Goal: Task Accomplishment & Management: Use online tool/utility

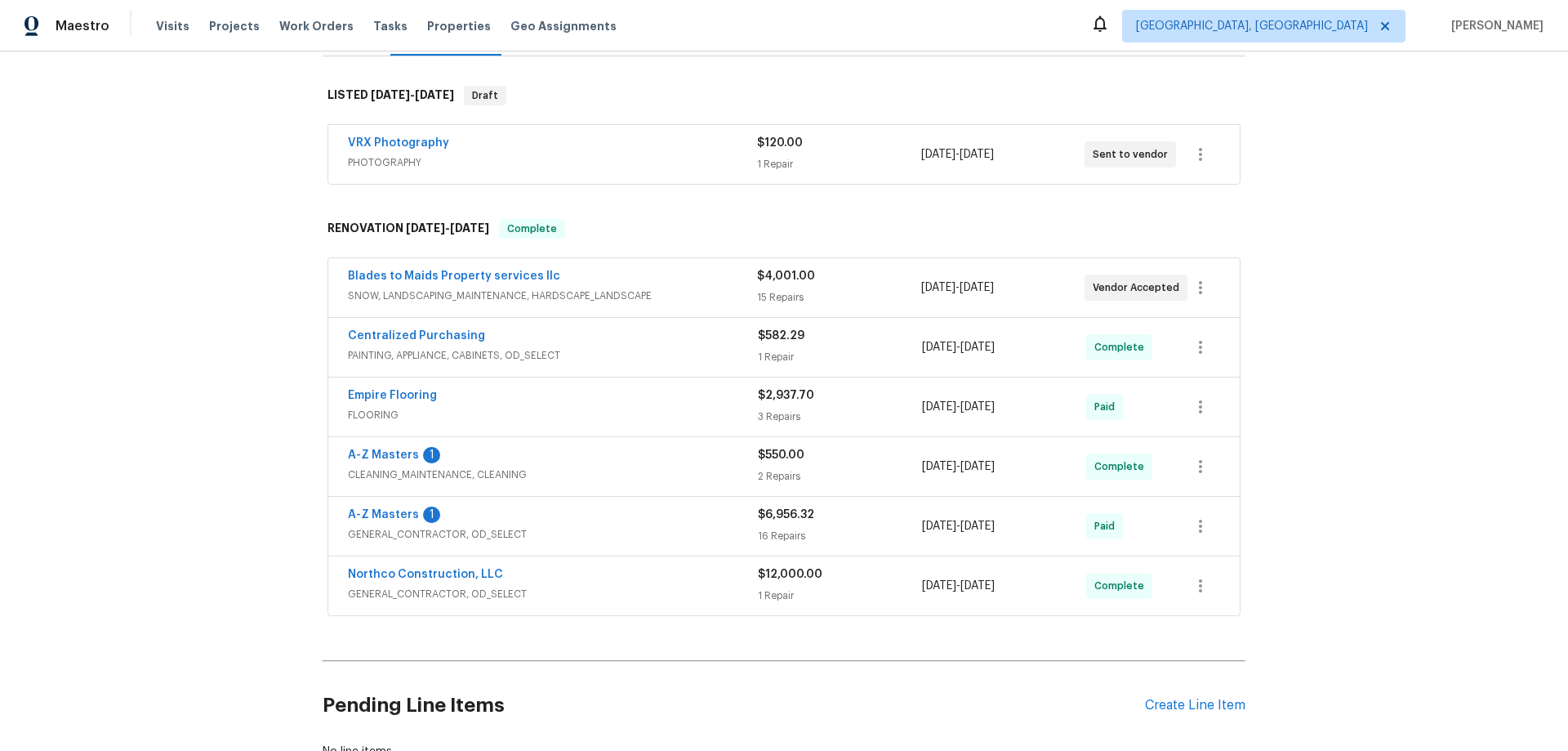
scroll to position [372, 0]
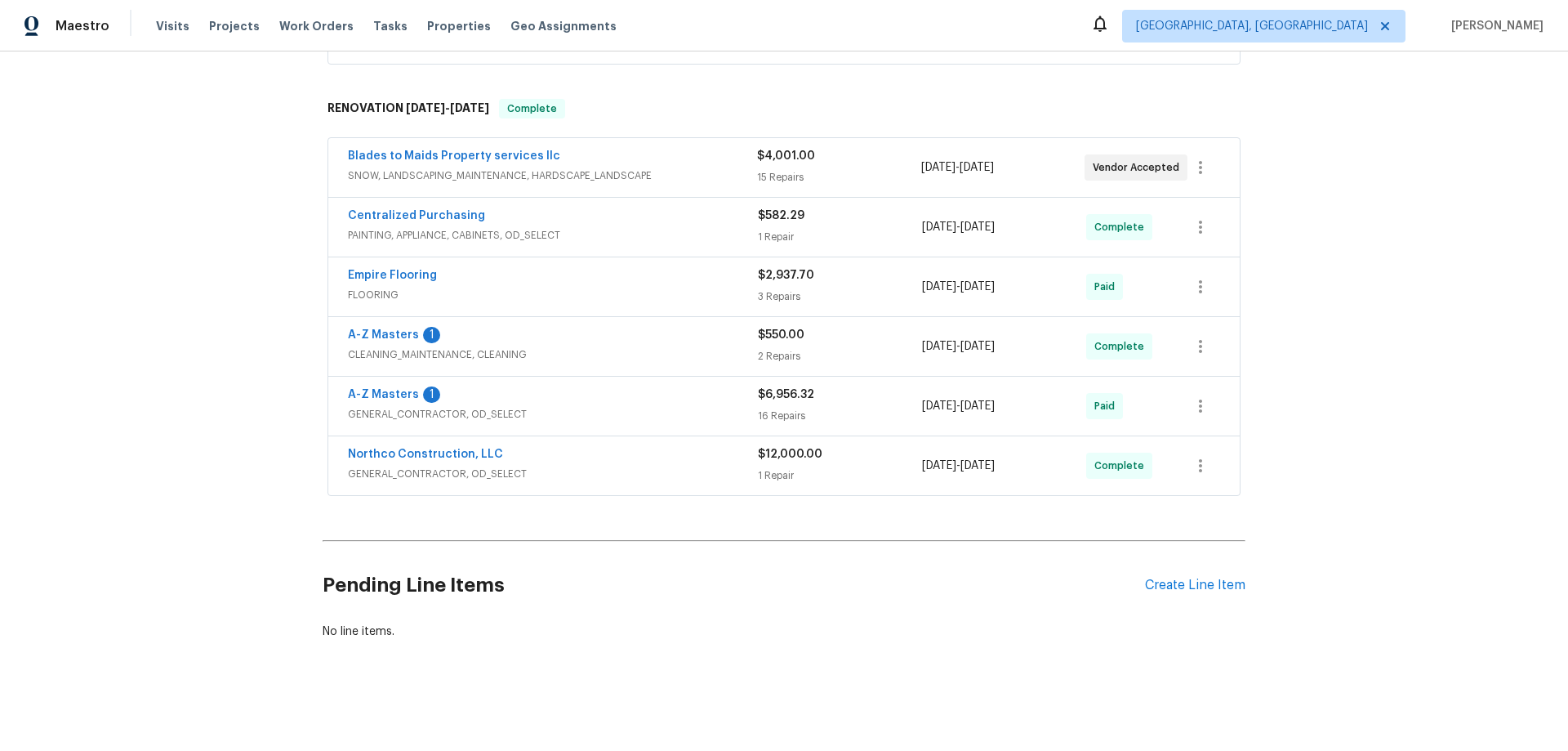
click at [282, 389] on div "Back to all projects 1524 89th Ave NE, Blaine, MN 55449 4 Beds | 3 Baths | Tota…" at bounding box center [784, 401] width 1568 height 699
click at [218, 279] on div "Back to all projects 1524 89th Ave NE, Blaine, MN 55449 4 Beds | 3 Baths | Tota…" at bounding box center [784, 401] width 1568 height 699
drag, startPoint x: 193, startPoint y: 378, endPoint x: 57, endPoint y: 34, distance: 369.9
click at [181, 355] on div "Back to all projects 1524 89th Ave NE, Blaine, MN 55449 4 Beds | 3 Baths | Tota…" at bounding box center [784, 401] width 1568 height 699
click at [181, 447] on div "Back to all projects 1524 89th Ave NE, Blaine, MN 55449 4 Beds | 3 Baths | Tota…" at bounding box center [784, 401] width 1568 height 699
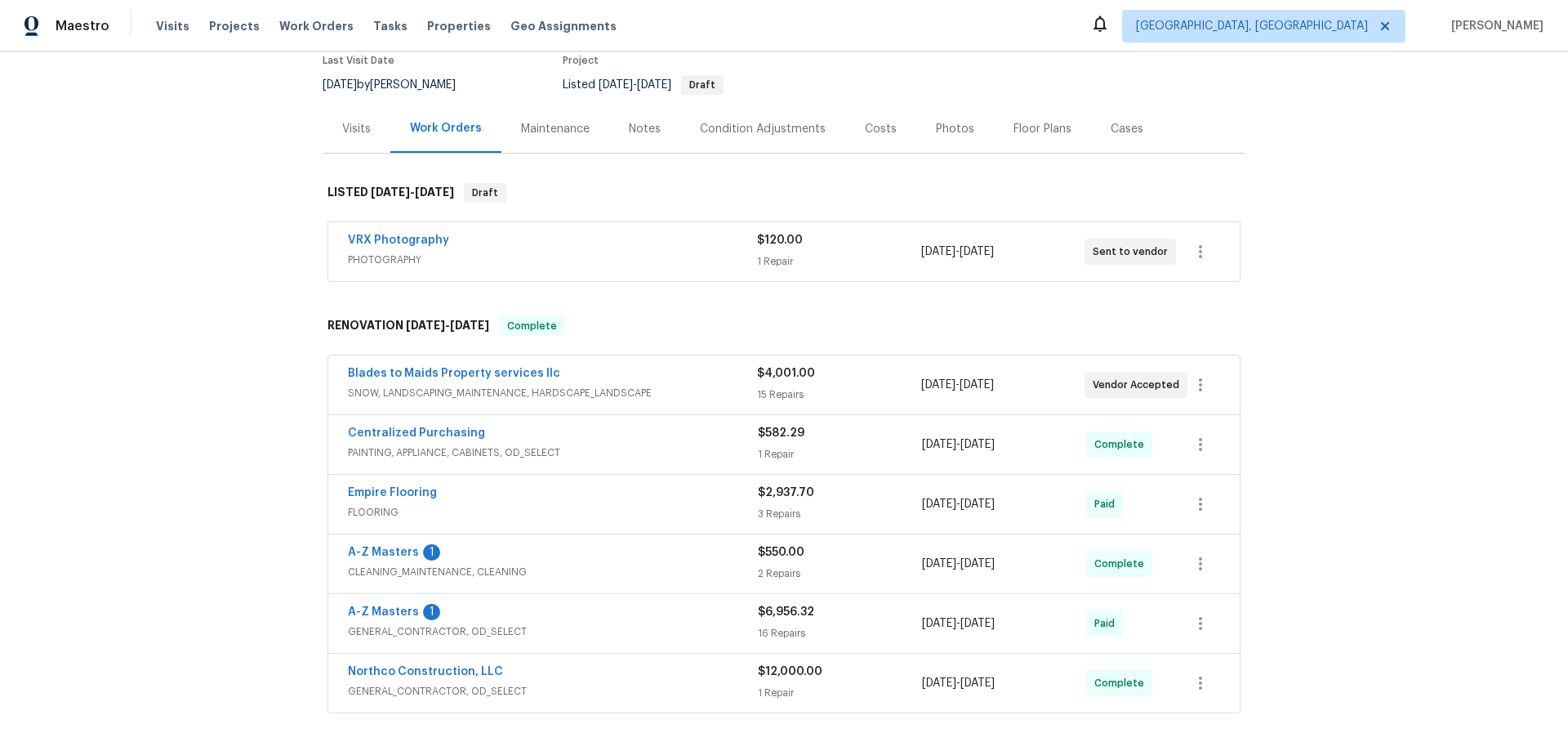
scroll to position [327, 0]
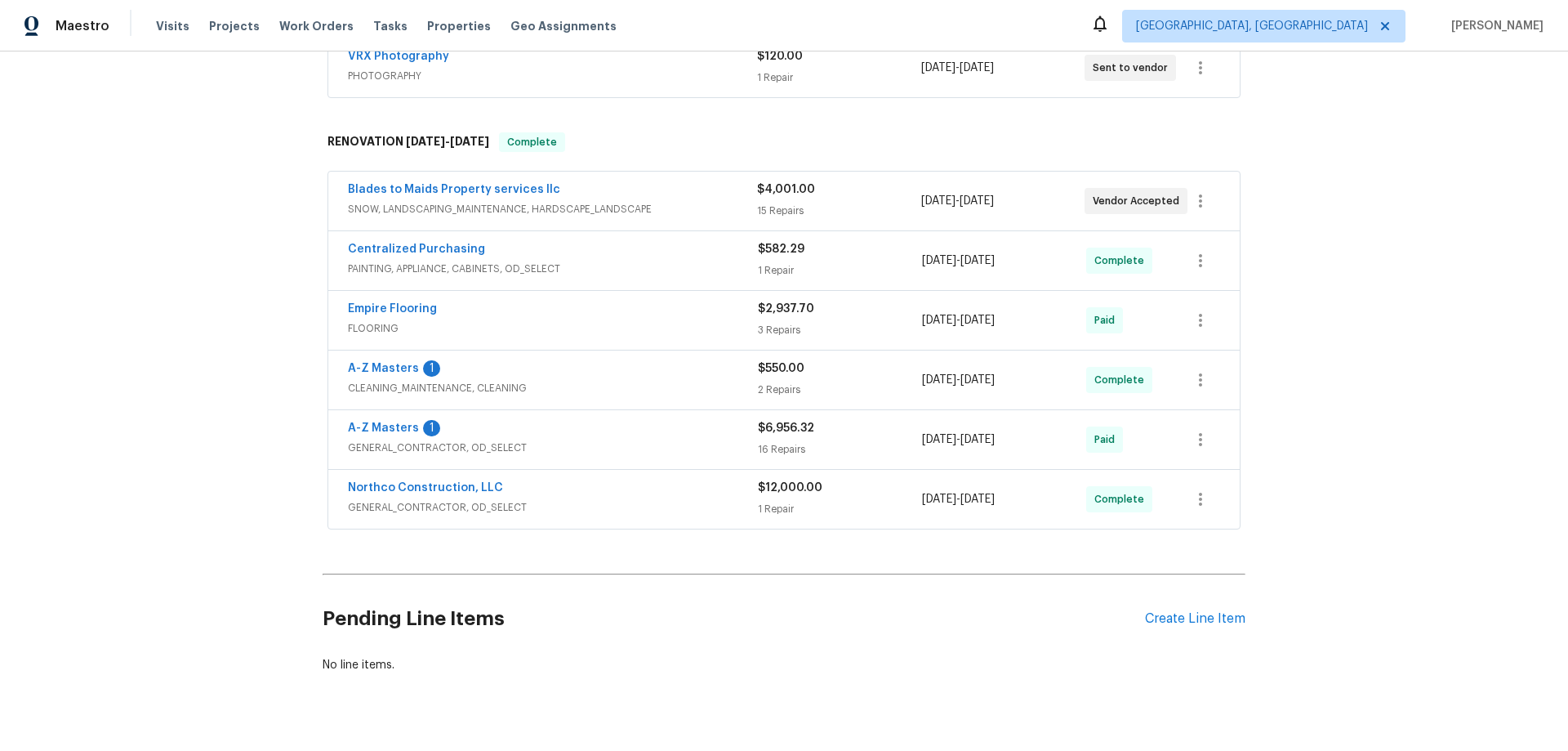
click at [231, 419] on div "Back to all projects 1524 89th Ave NE, Blaine, MN 55449 4 Beds | 3 Baths | Tota…" at bounding box center [784, 401] width 1568 height 699
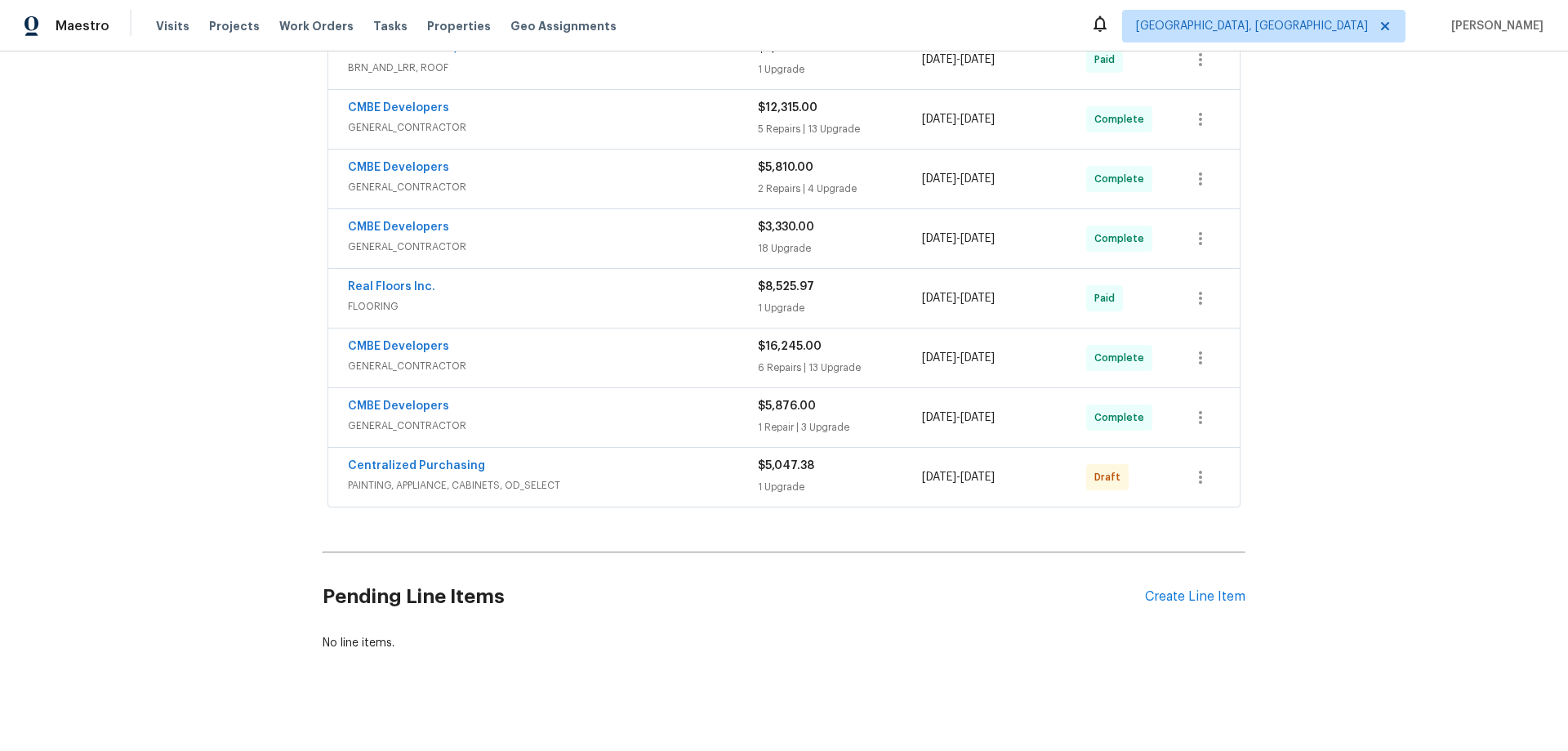
scroll to position [418, 0]
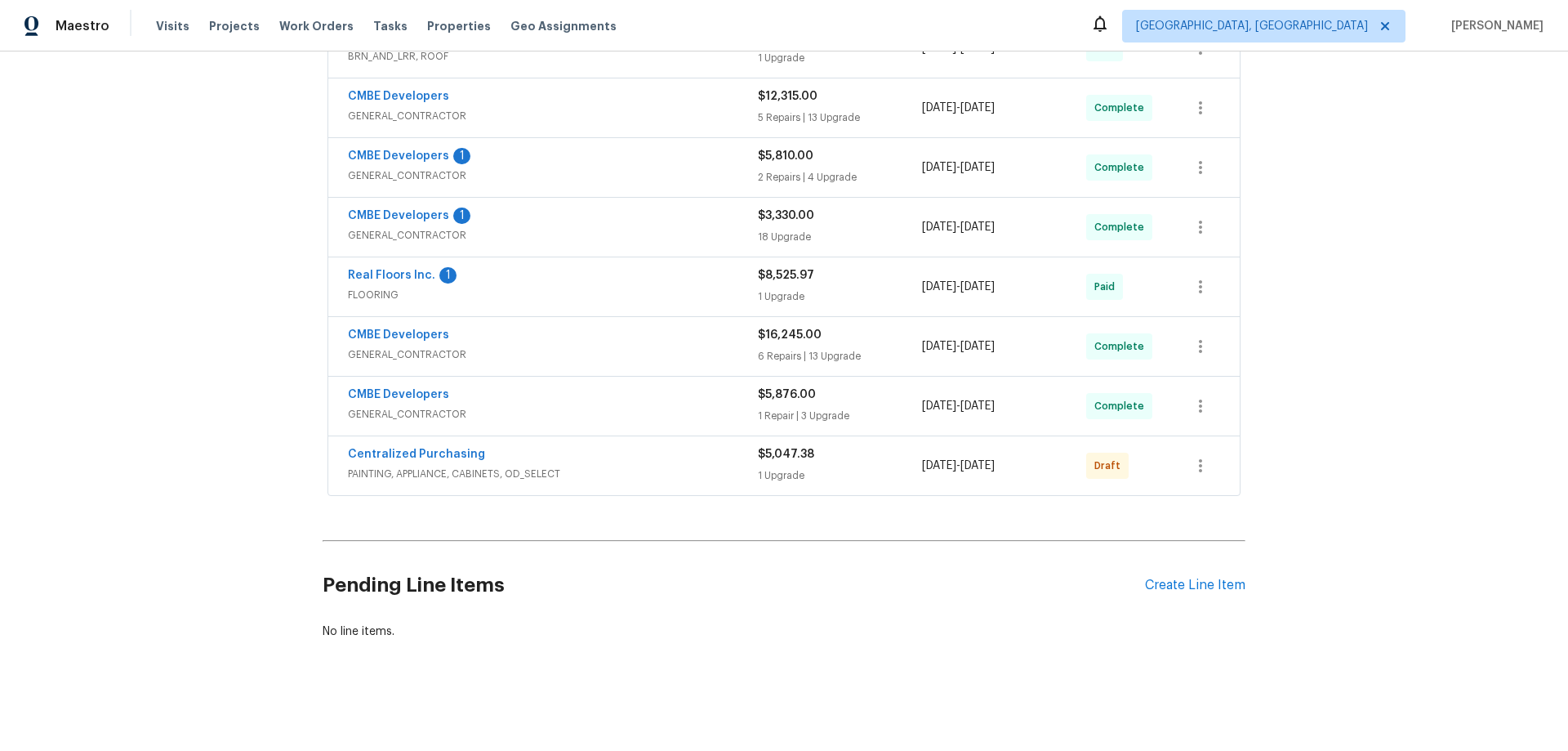
click at [195, 372] on div "Back to all projects 12785 Meadowbreeze Dr, Wellington, FL 33414 3 Beds | 2 Bat…" at bounding box center [784, 401] width 1568 height 699
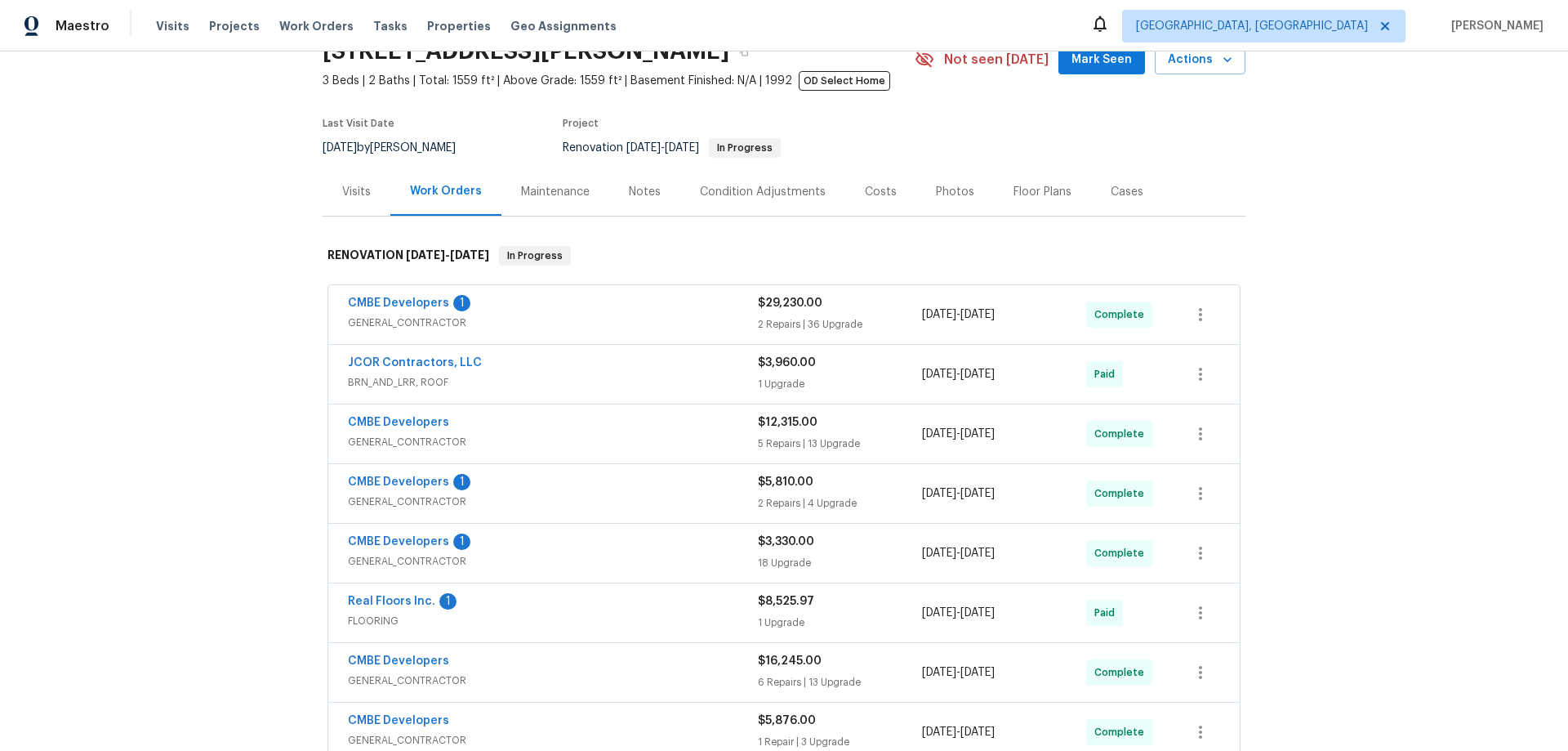
scroll to position [327, 0]
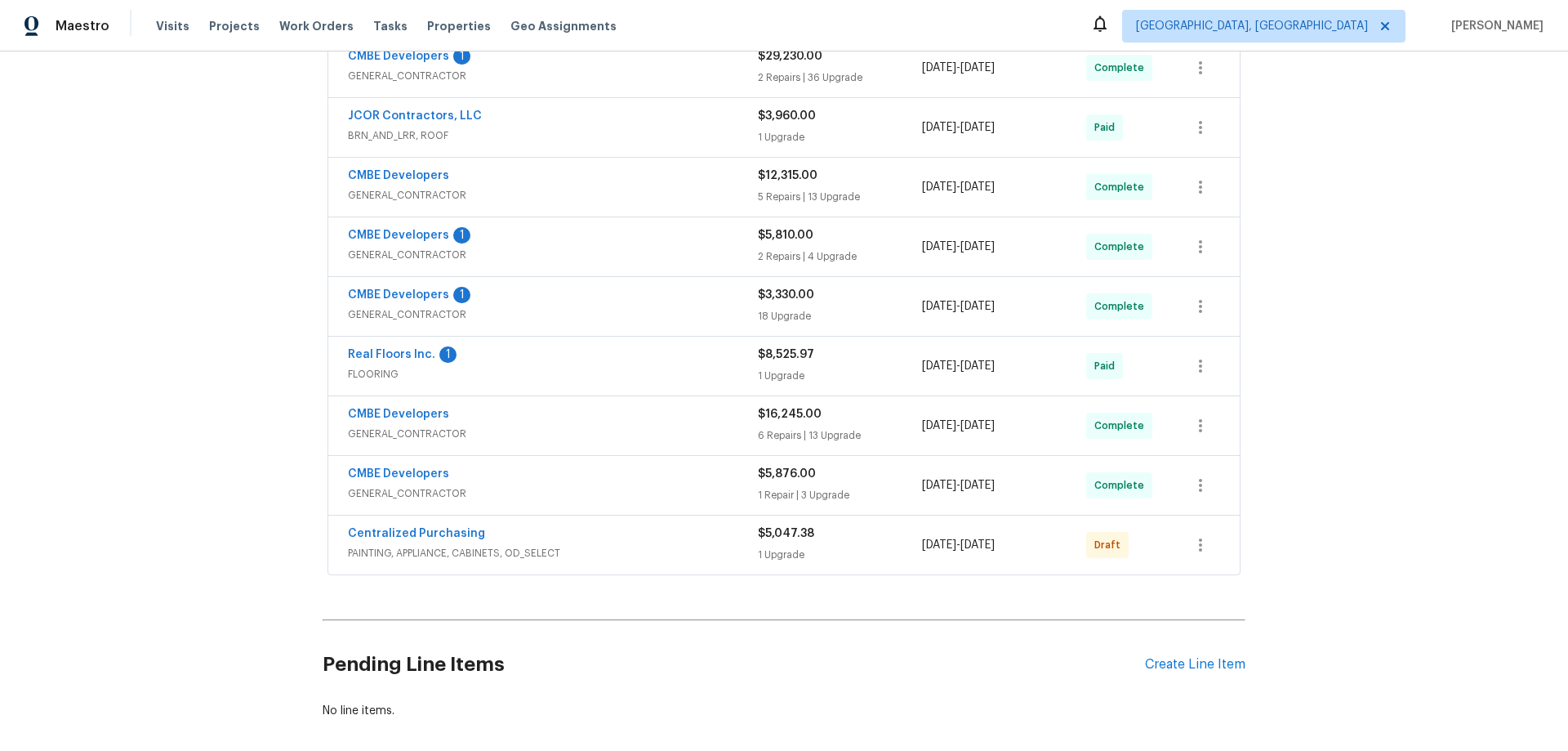
click at [192, 306] on div "Back to all projects 12785 Meadowbreeze Dr, Wellington, FL 33414 3 Beds | 2 Bat…" at bounding box center [784, 401] width 1568 height 699
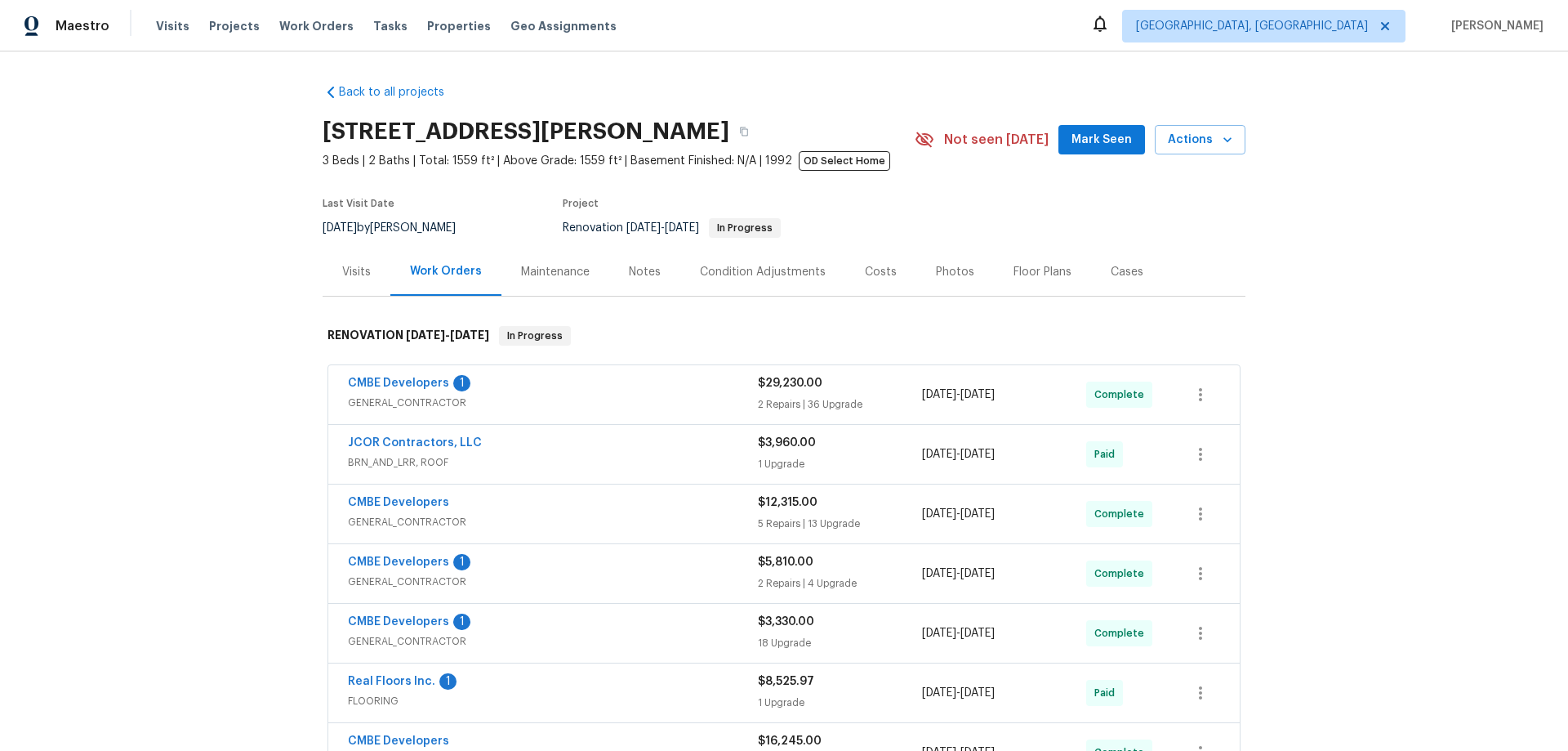
click at [186, 311] on div "Back to all projects 12785 Meadowbreeze Dr, Wellington, FL 33414 3 Beds | 2 Bat…" at bounding box center [784, 401] width 1568 height 699
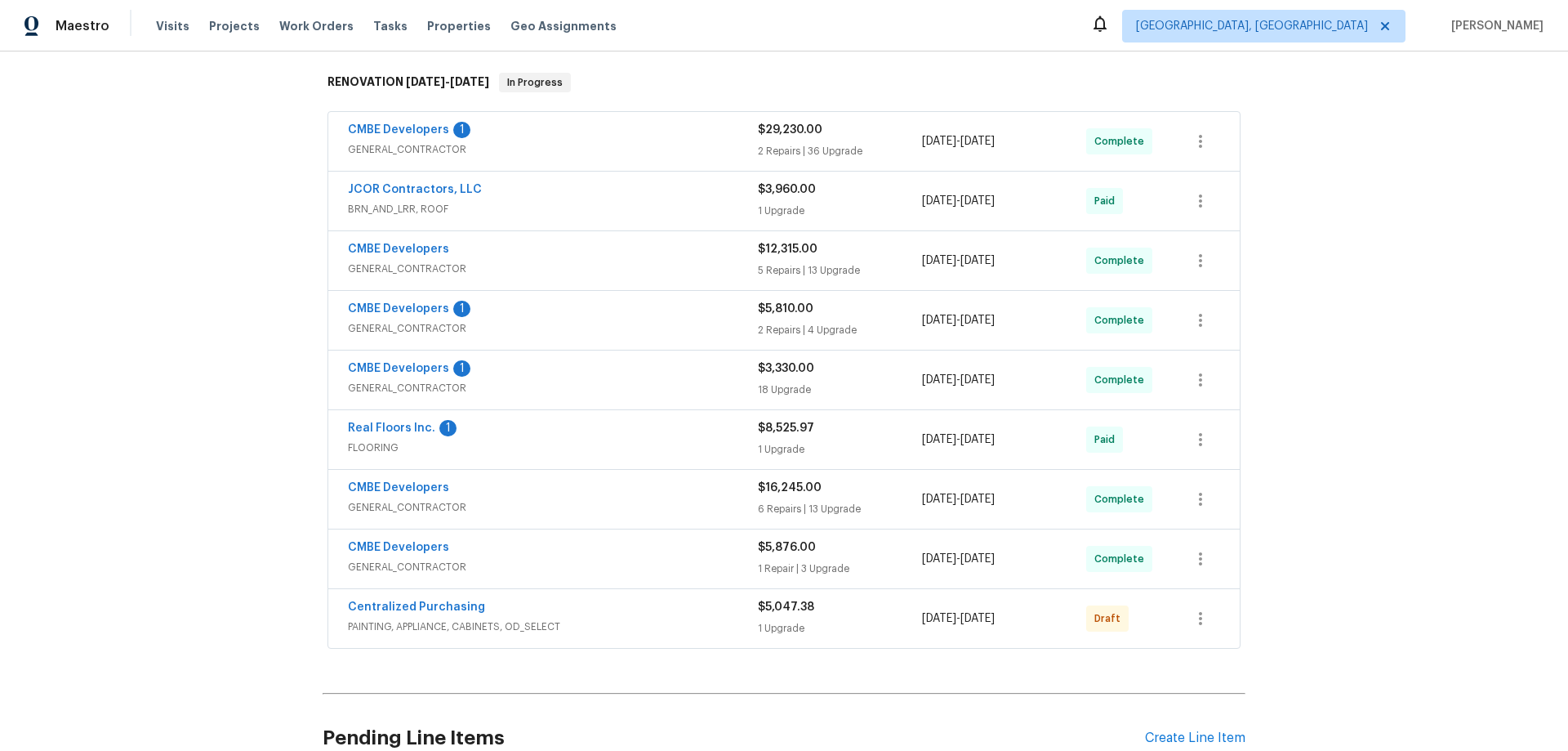
scroll to position [418, 0]
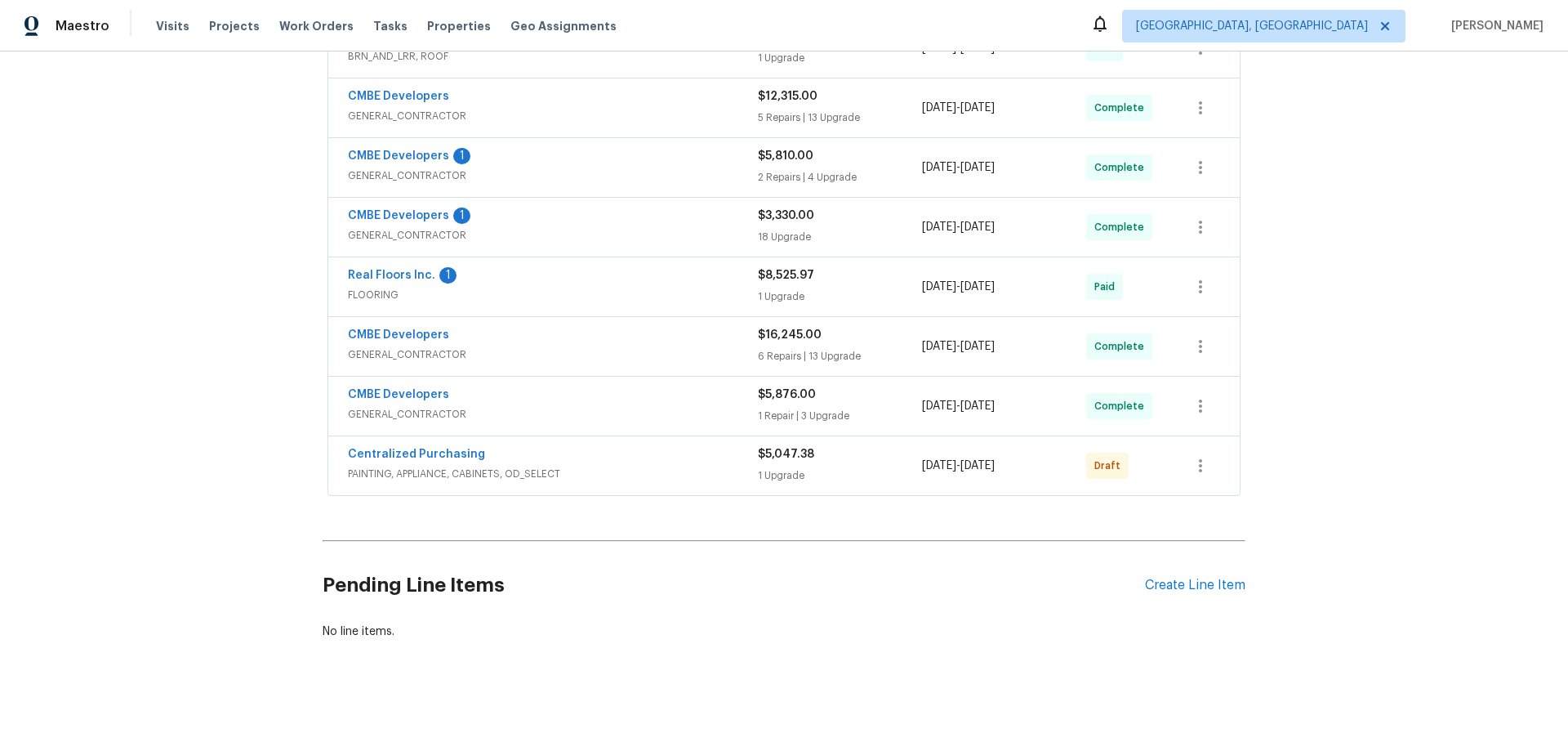
click at [131, 445] on div "Back to all projects 12785 Meadowbreeze Dr, Wellington, FL 33414 3 Beds | 2 Bat…" at bounding box center [784, 401] width 1568 height 699
click at [184, 316] on div "Back to all projects 12785 Meadowbreeze Dr, Wellington, FL 33414 3 Beds | 2 Bat…" at bounding box center [784, 401] width 1568 height 699
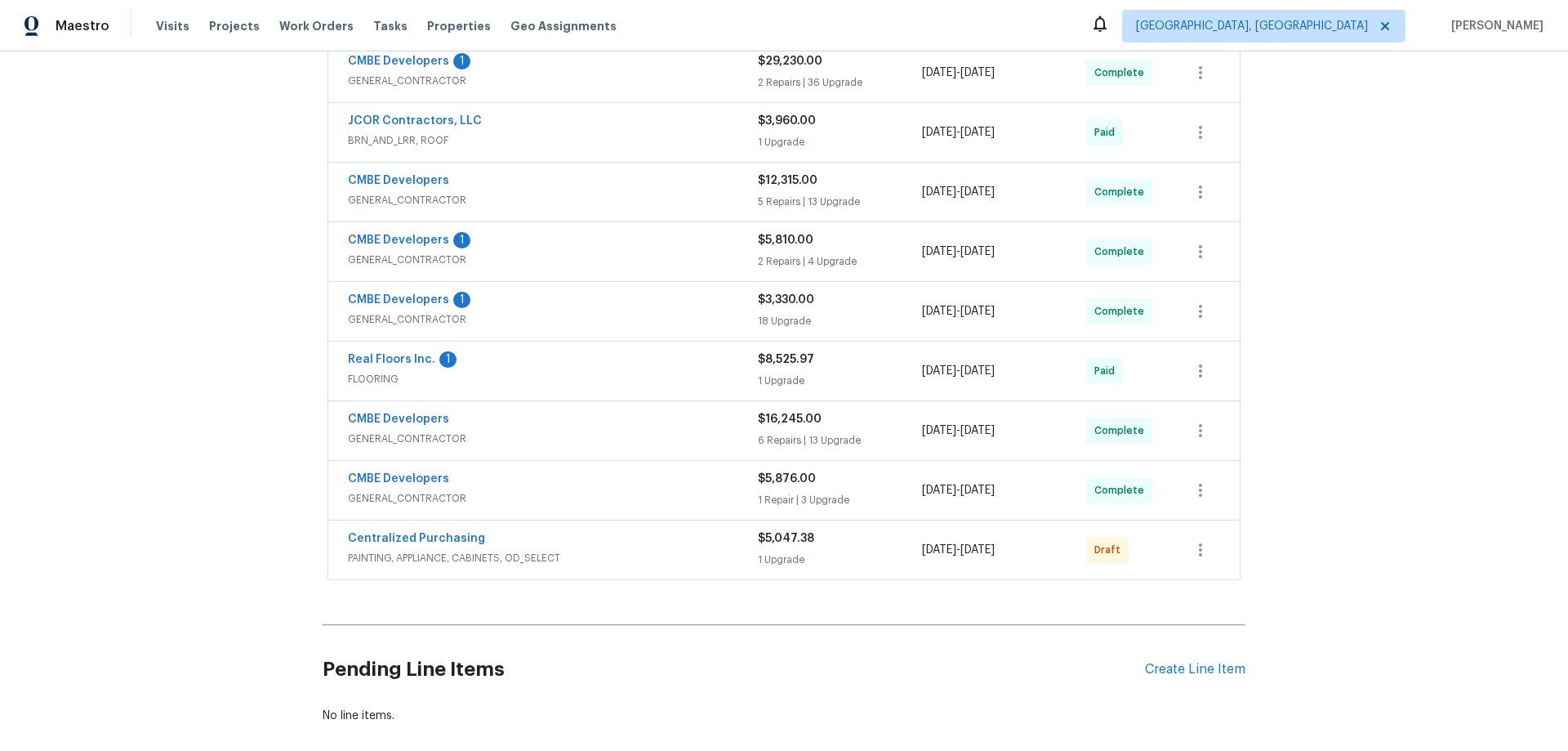
scroll to position [0, 0]
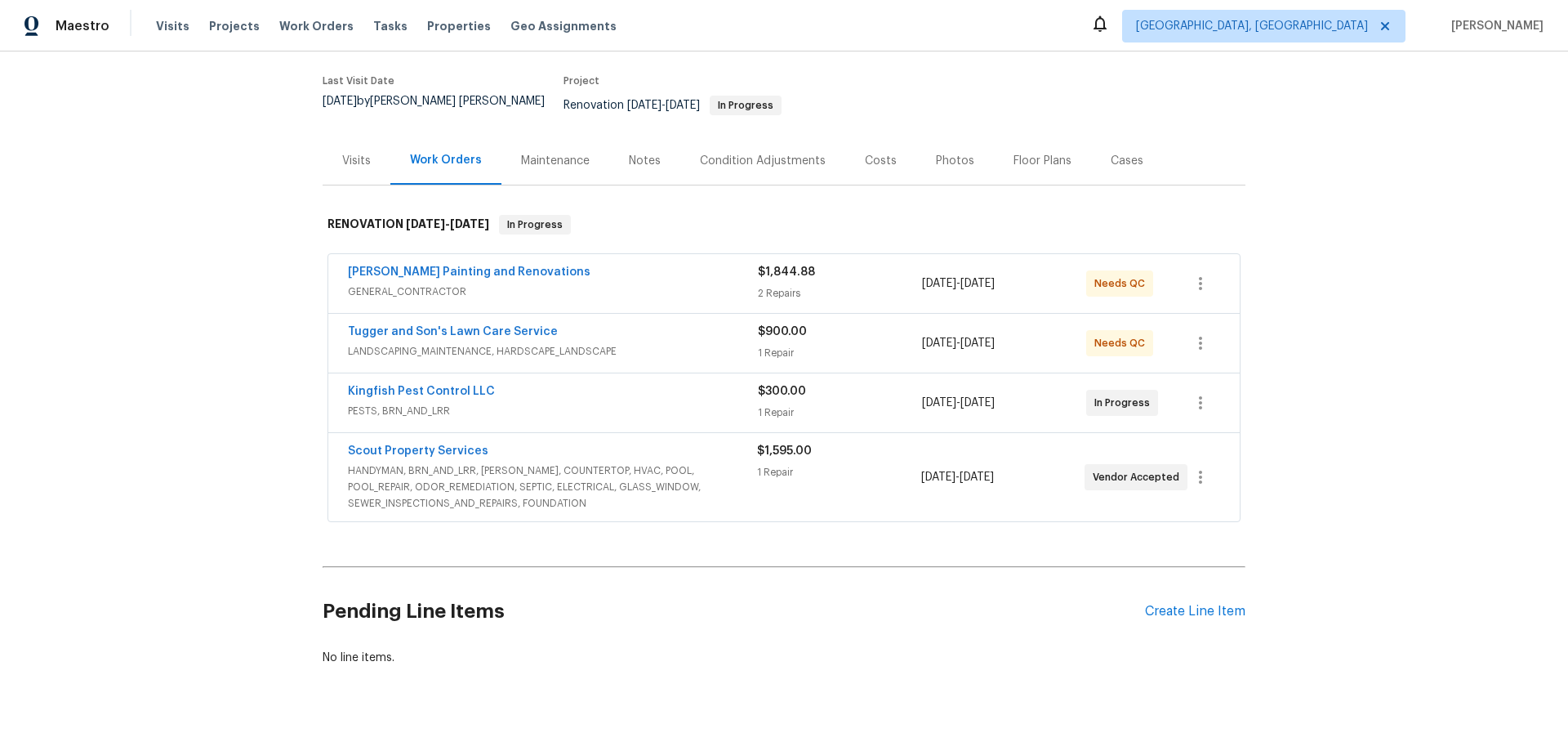
scroll to position [149, 0]
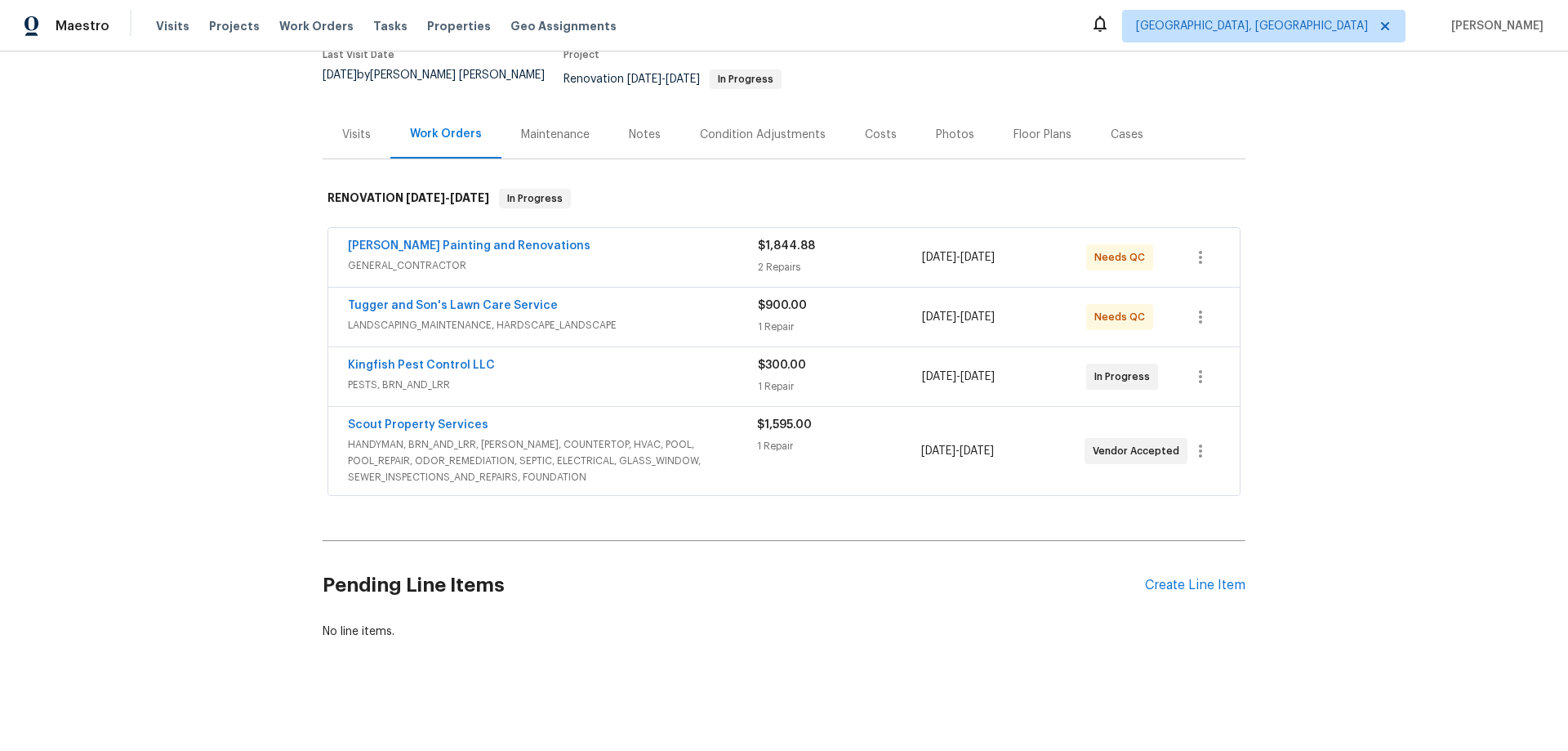
click at [273, 400] on div "Back to all projects 2070 Tickford St, Middleburg, FL 32068 3 Beds | 2 Baths | …" at bounding box center [784, 401] width 1568 height 699
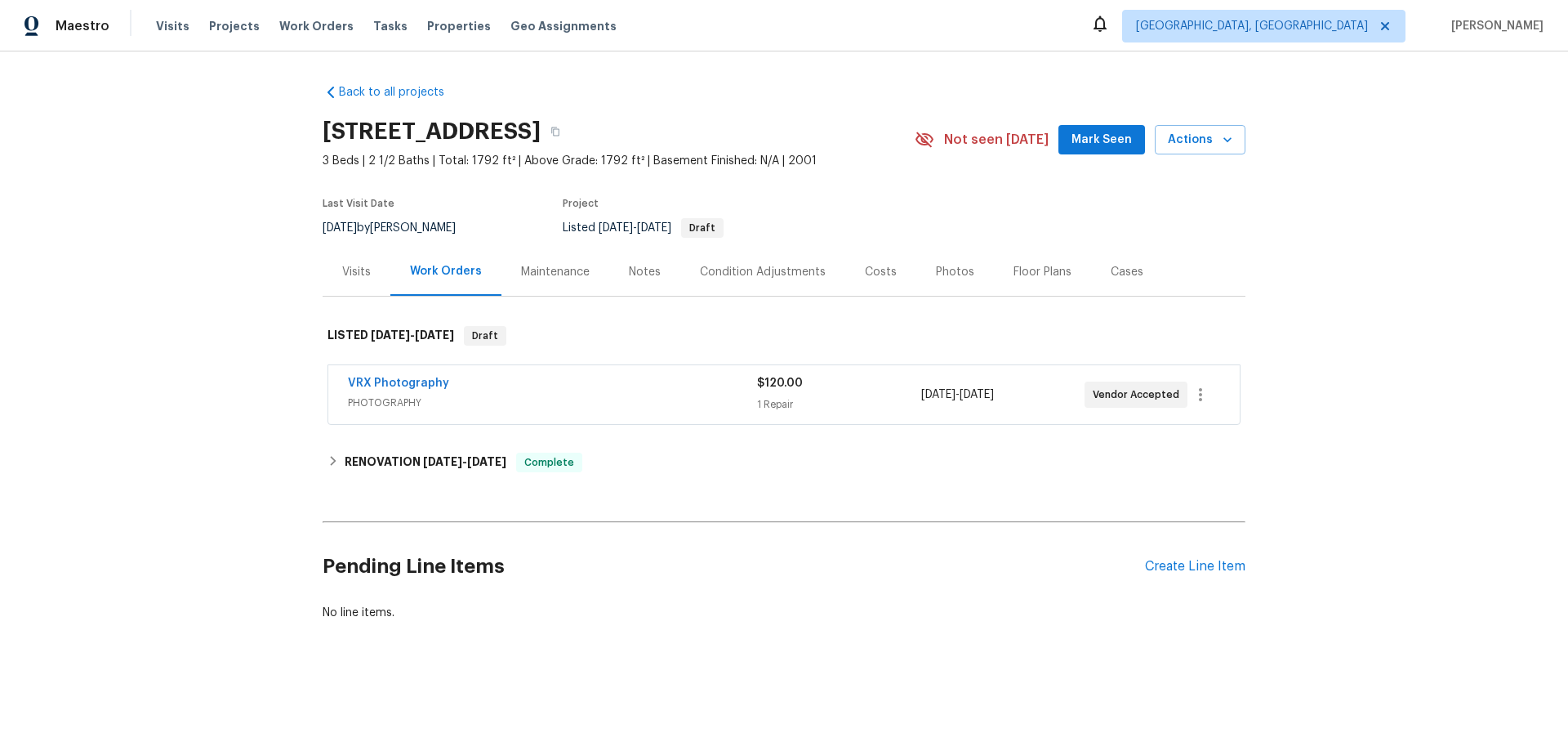
click at [416, 482] on div "Back to all projects 11837 Wapiti Way, Noblesville, IN 46060 3 Beds | 2 1/2 Bat…" at bounding box center [783, 352] width 923 height 563
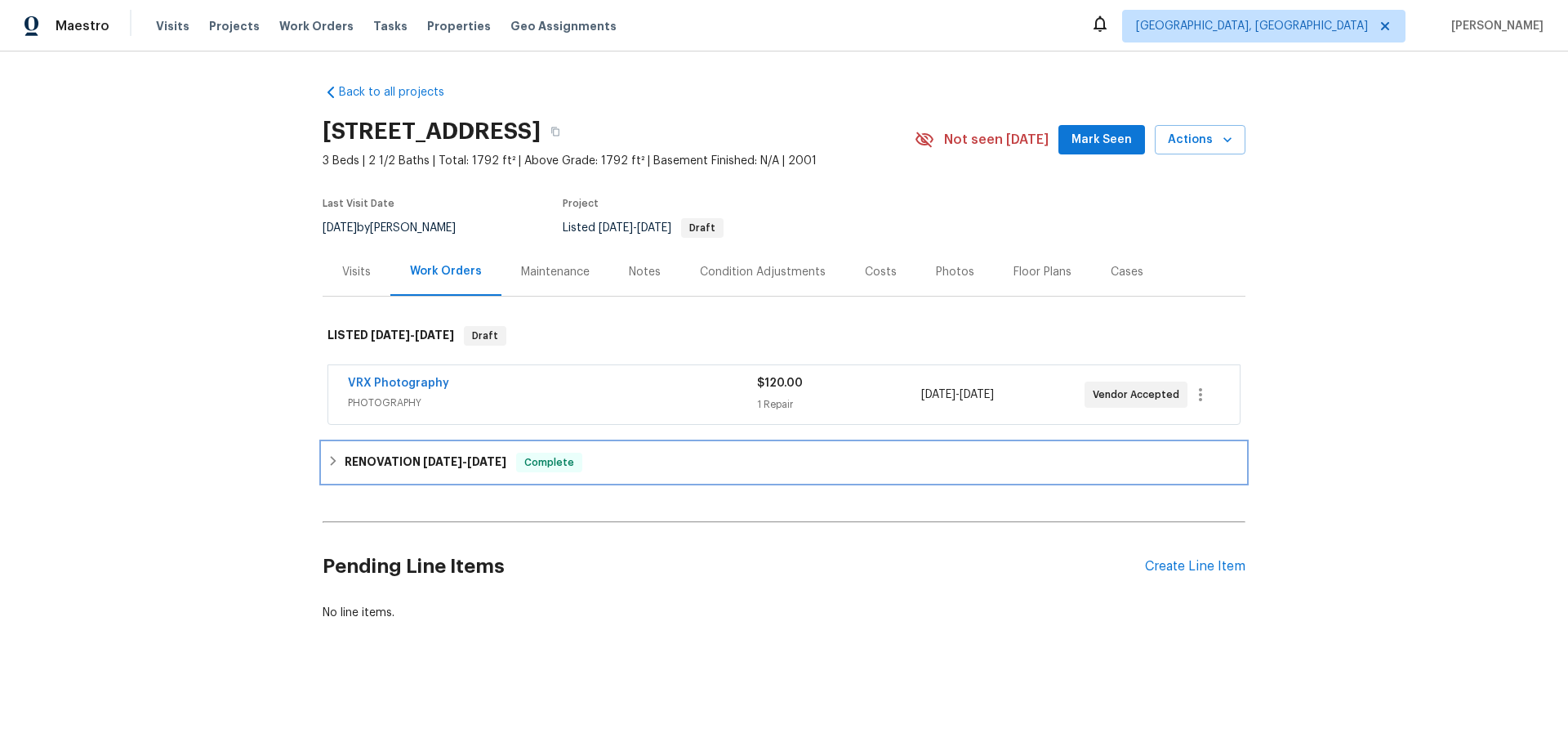
click at [398, 467] on h6 "RENOVATION 8/4/25 - 8/19/25" at bounding box center [425, 462] width 162 height 19
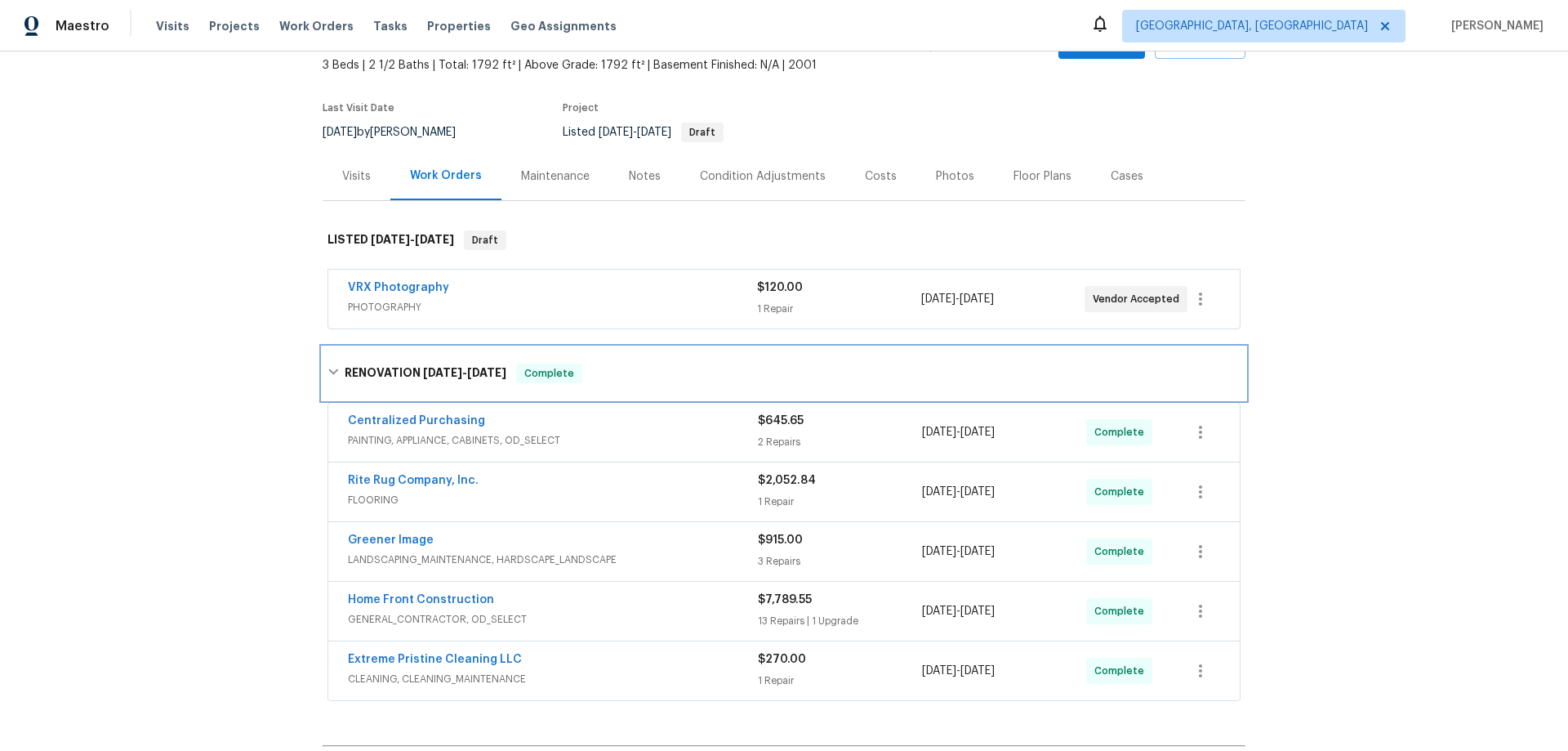
scroll to position [224, 0]
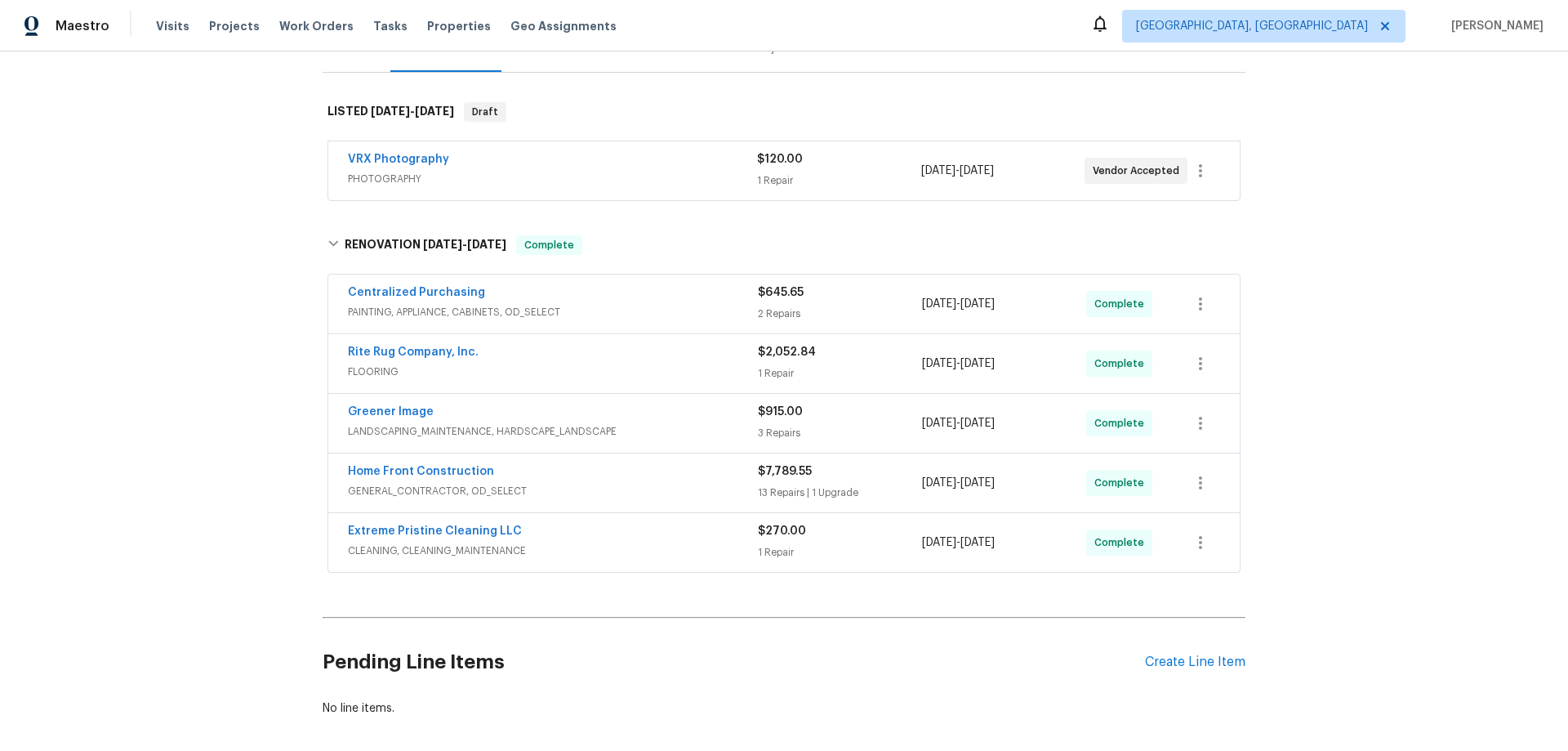
click at [194, 451] on div "Back to all projects 11837 Wapiti Way, Noblesville, IN 46060 3 Beds | 2 1/2 Bat…" at bounding box center [784, 401] width 1568 height 699
click at [185, 364] on div "Back to all projects 11837 Wapiti Way, Noblesville, IN 46060 3 Beds | 2 1/2 Bat…" at bounding box center [784, 401] width 1568 height 699
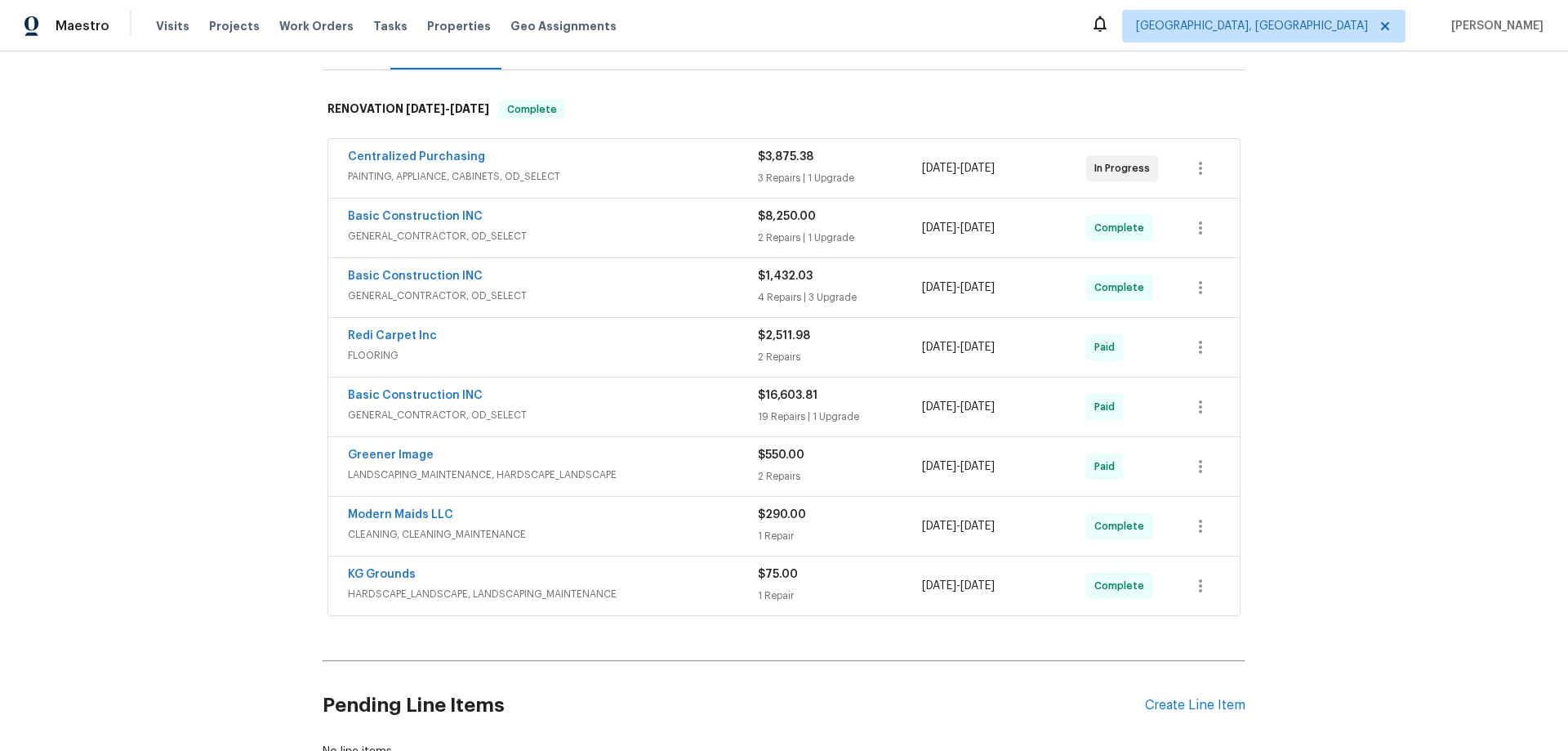
scroll to position [359, 0]
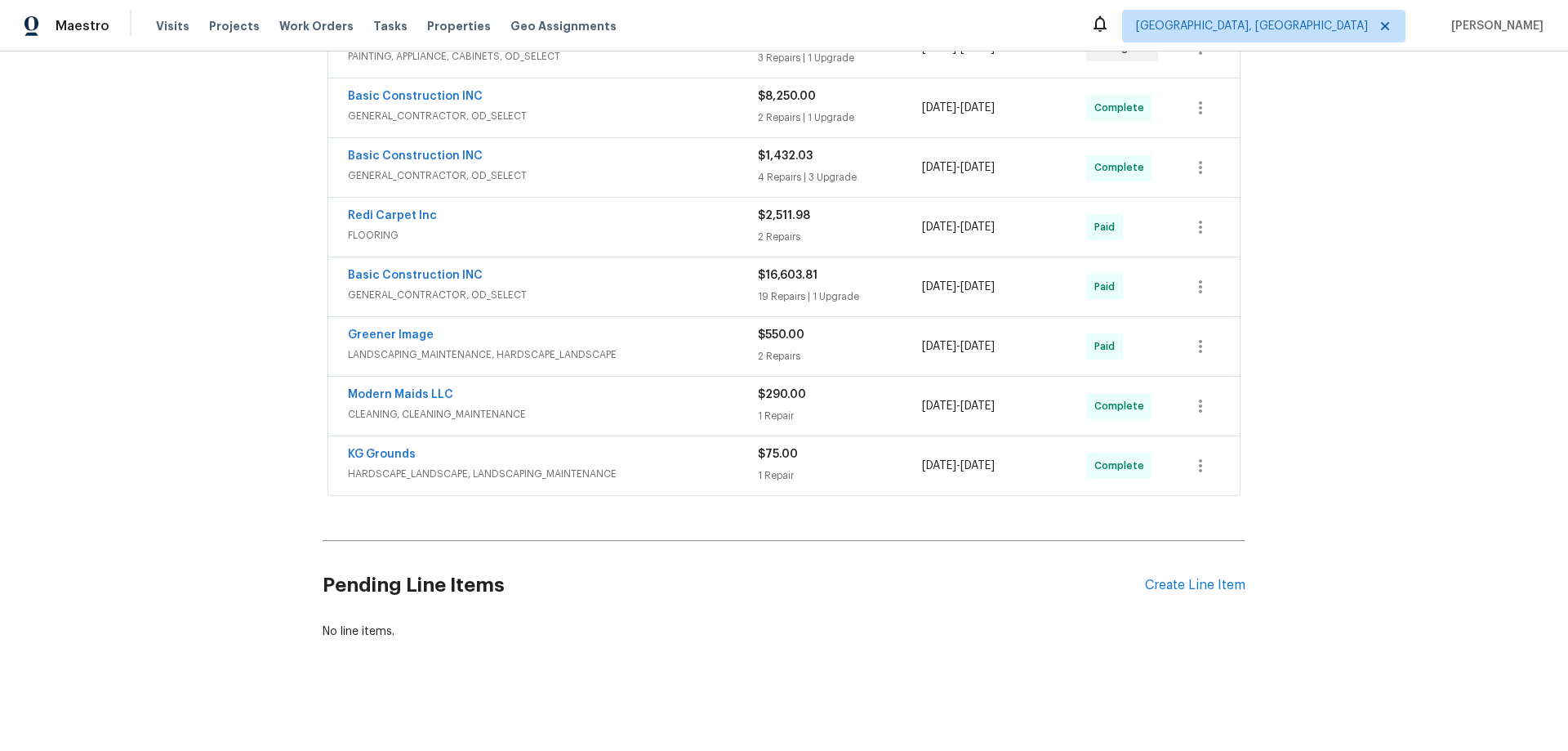
click at [259, 397] on div "Back to all projects [STREET_ADDRESS][PERSON_NAME] 3 Beds | 3 Baths | Total: 18…" at bounding box center [784, 401] width 1568 height 699
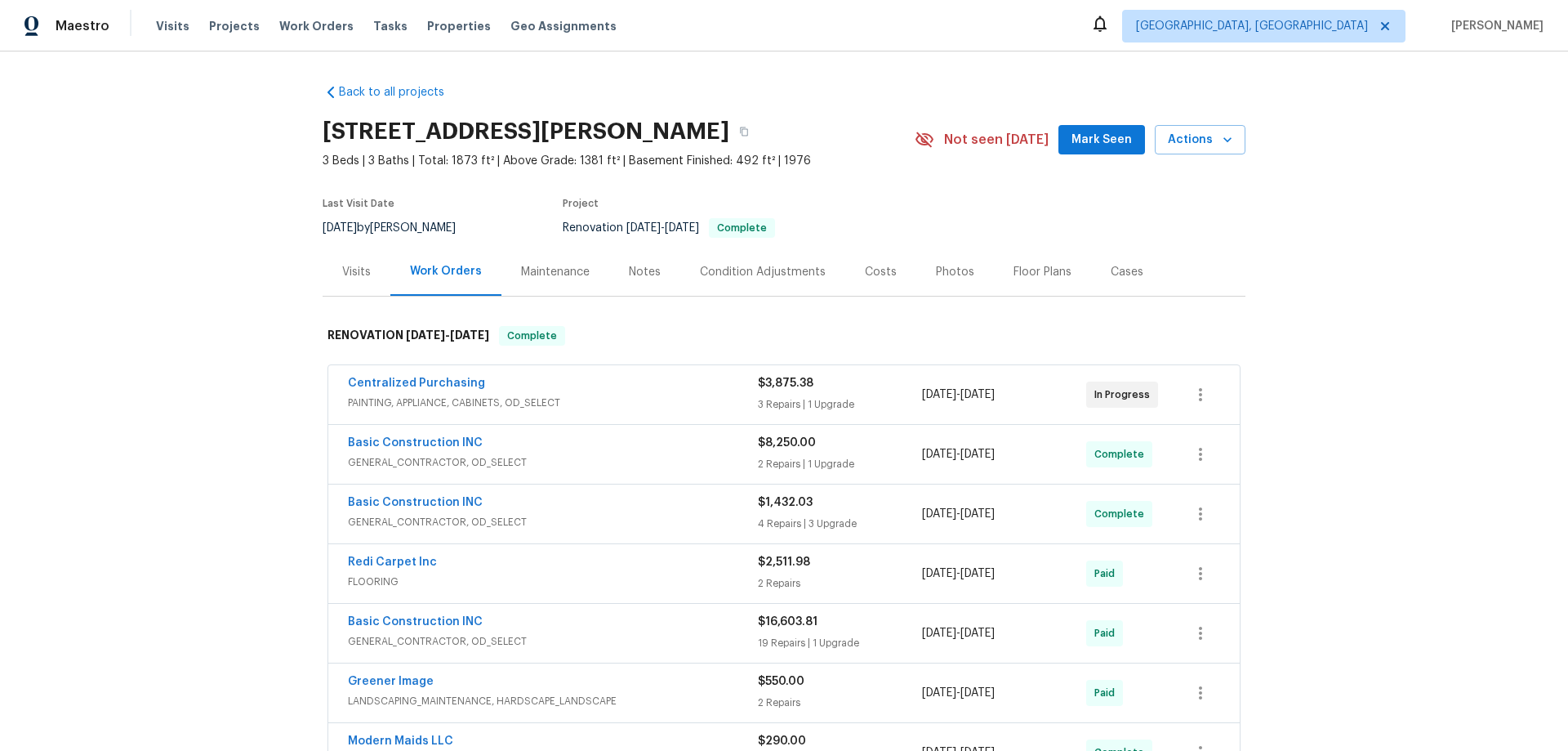
click at [225, 385] on div "Back to all projects 9177 Budd Run Dr, Indianapolis, IN 46250 3 Beds | 3 Baths …" at bounding box center [784, 401] width 1568 height 699
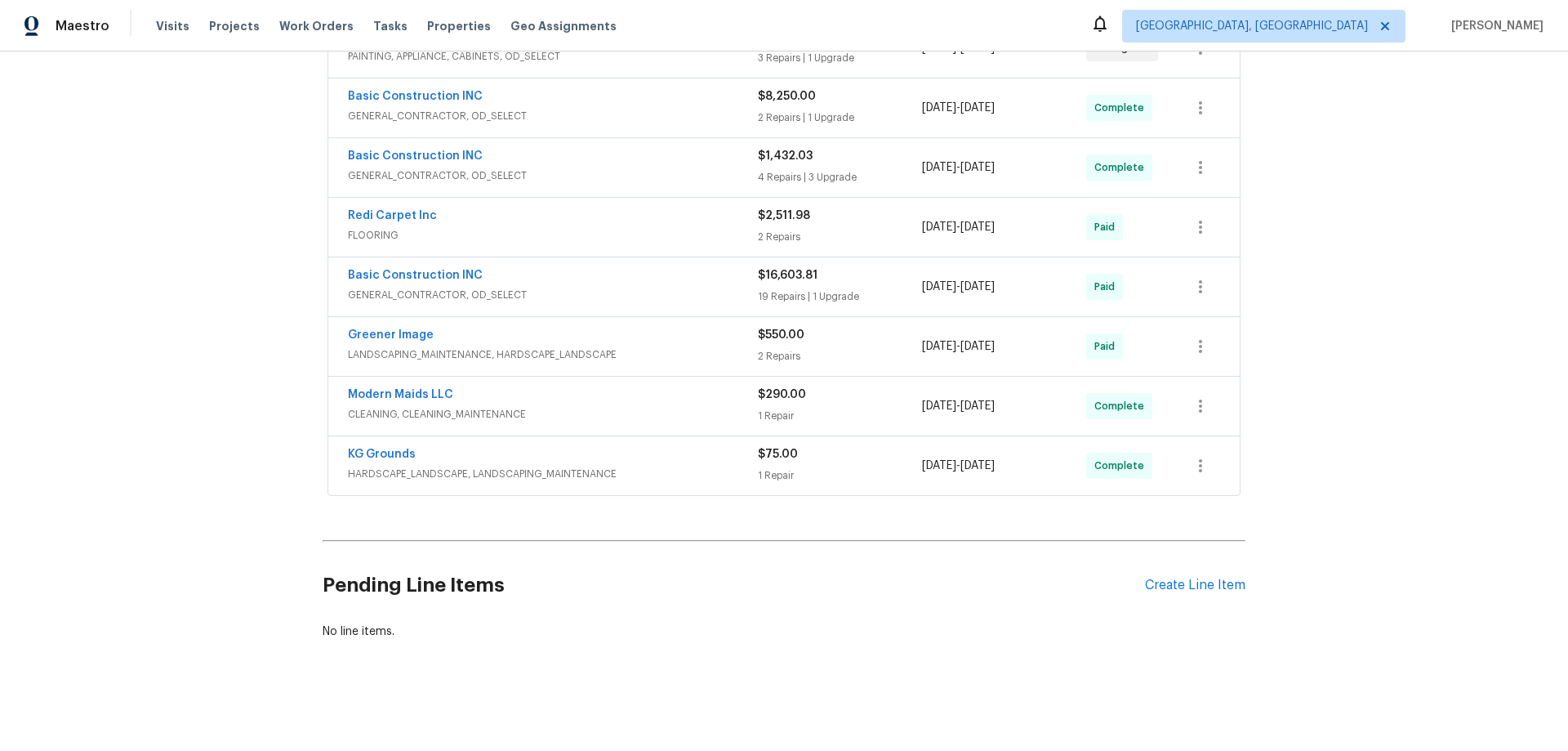
click at [108, 360] on div "Back to all projects 9177 Budd Run Dr, Indianapolis, IN 46250 3 Beds | 3 Baths …" at bounding box center [784, 401] width 1568 height 699
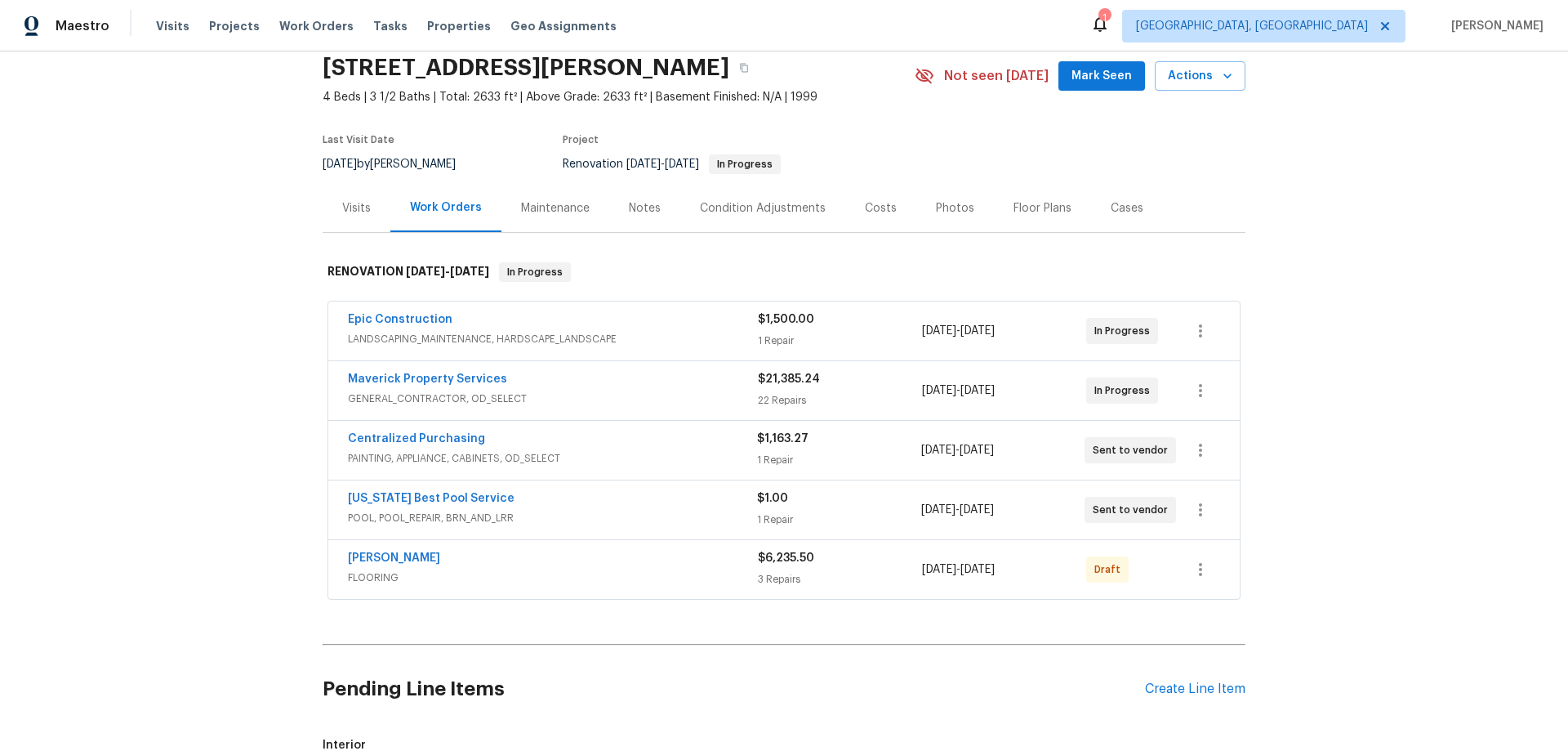
scroll to position [81, 0]
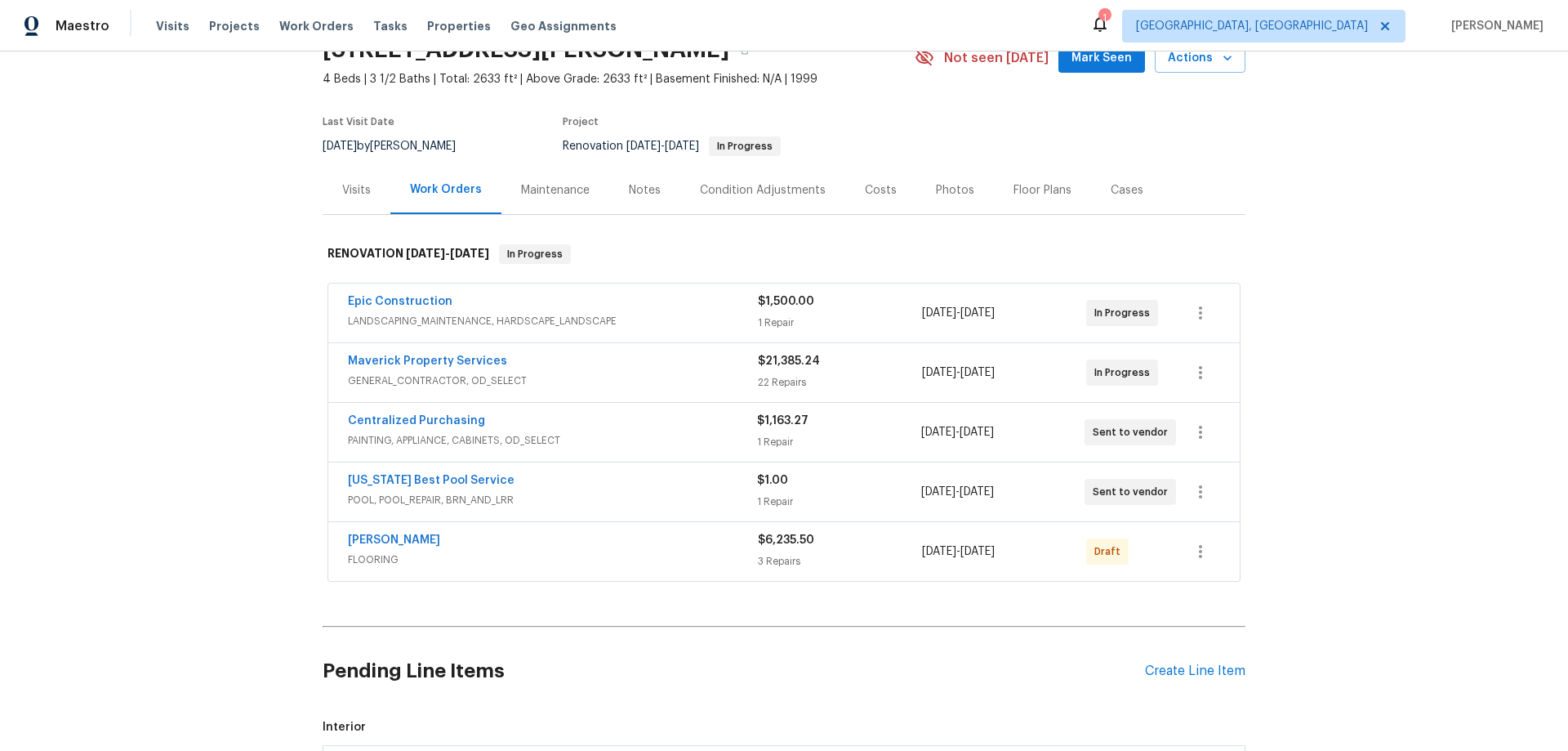
click at [257, 419] on div "Back to all projects 8801 Falcon Crest Dr, McKinney, TX 75072 4 Beds | 3 1/2 Ba…" at bounding box center [784, 401] width 1568 height 699
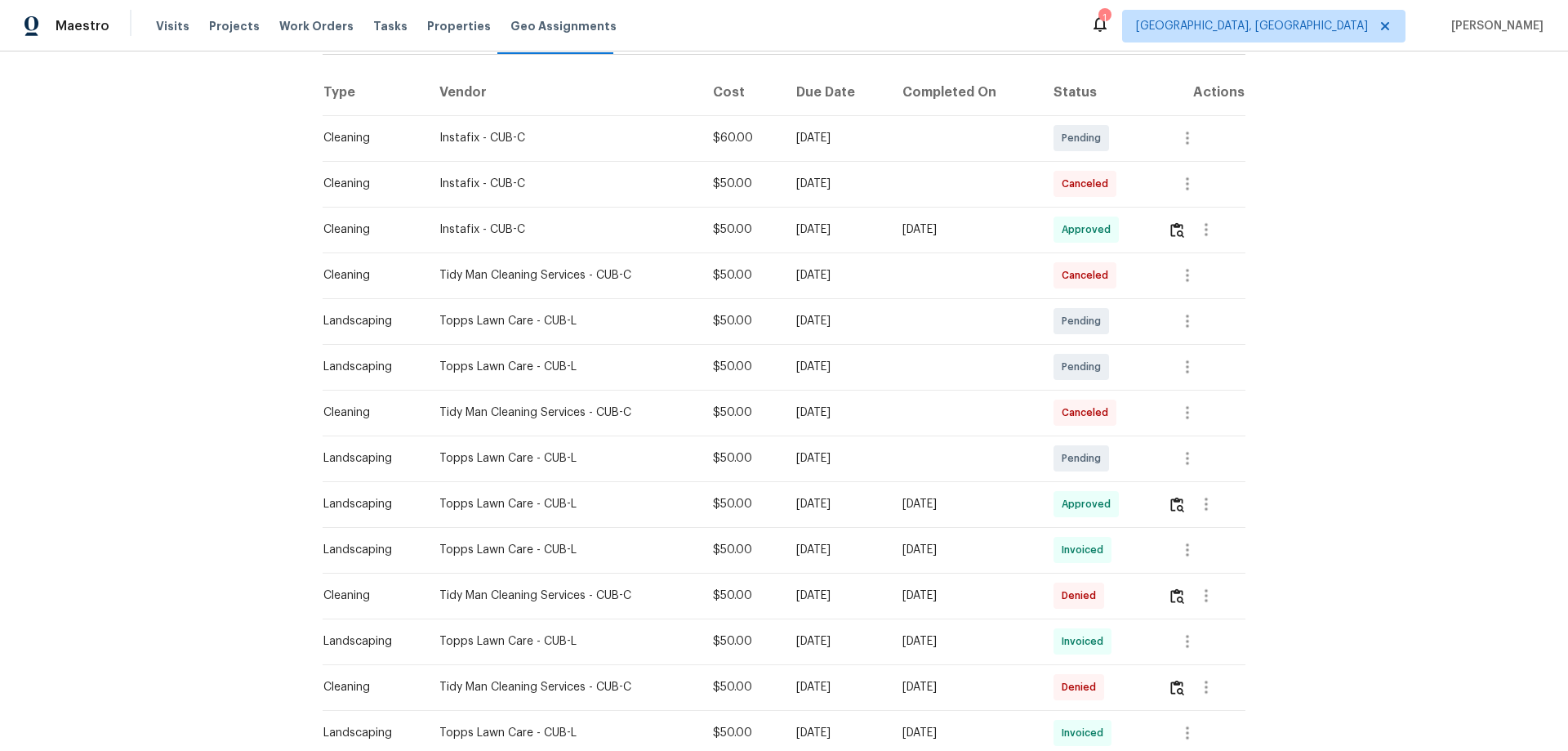
scroll to position [164, 0]
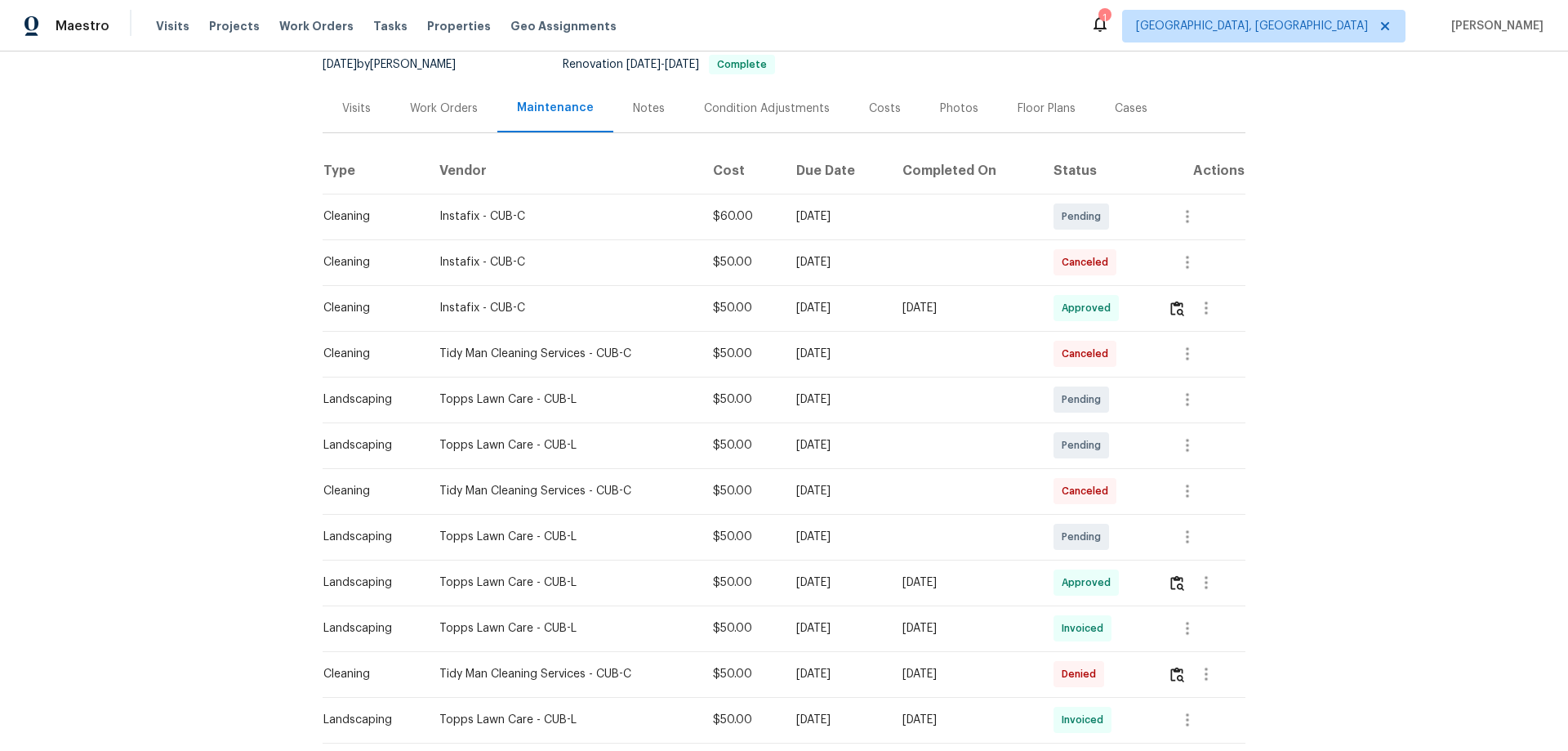
drag, startPoint x: 412, startPoint y: 302, endPoint x: 911, endPoint y: 308, distance: 499.0
click at [863, 305] on tr "Cleaning Instafix - CUB-C $50.00 Wed, Aug 20 2025 Wed, Aug 20 2025 Approved" at bounding box center [783, 308] width 923 height 46
click at [1182, 315] on img "button" at bounding box center [1177, 308] width 14 height 15
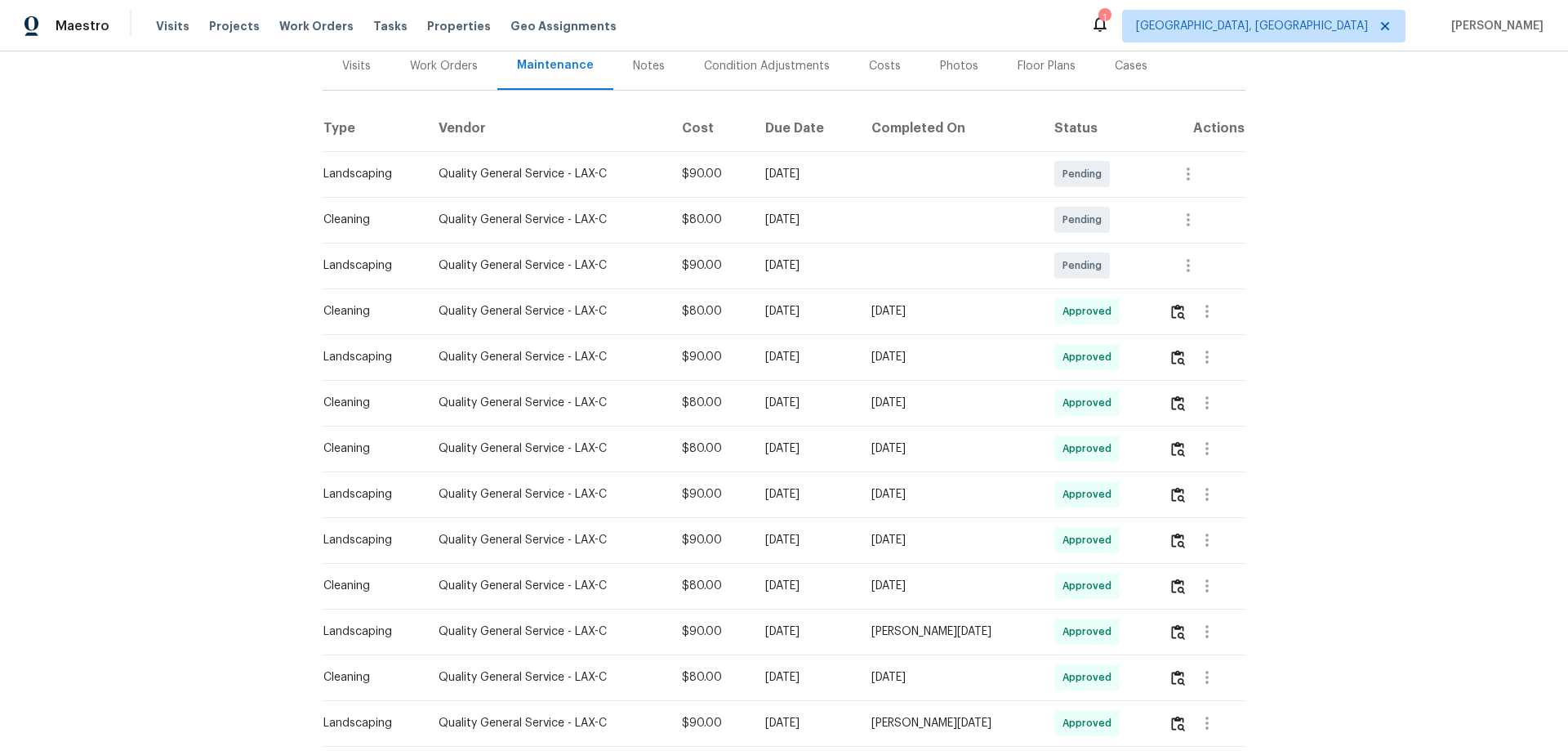
scroll to position [327, 0]
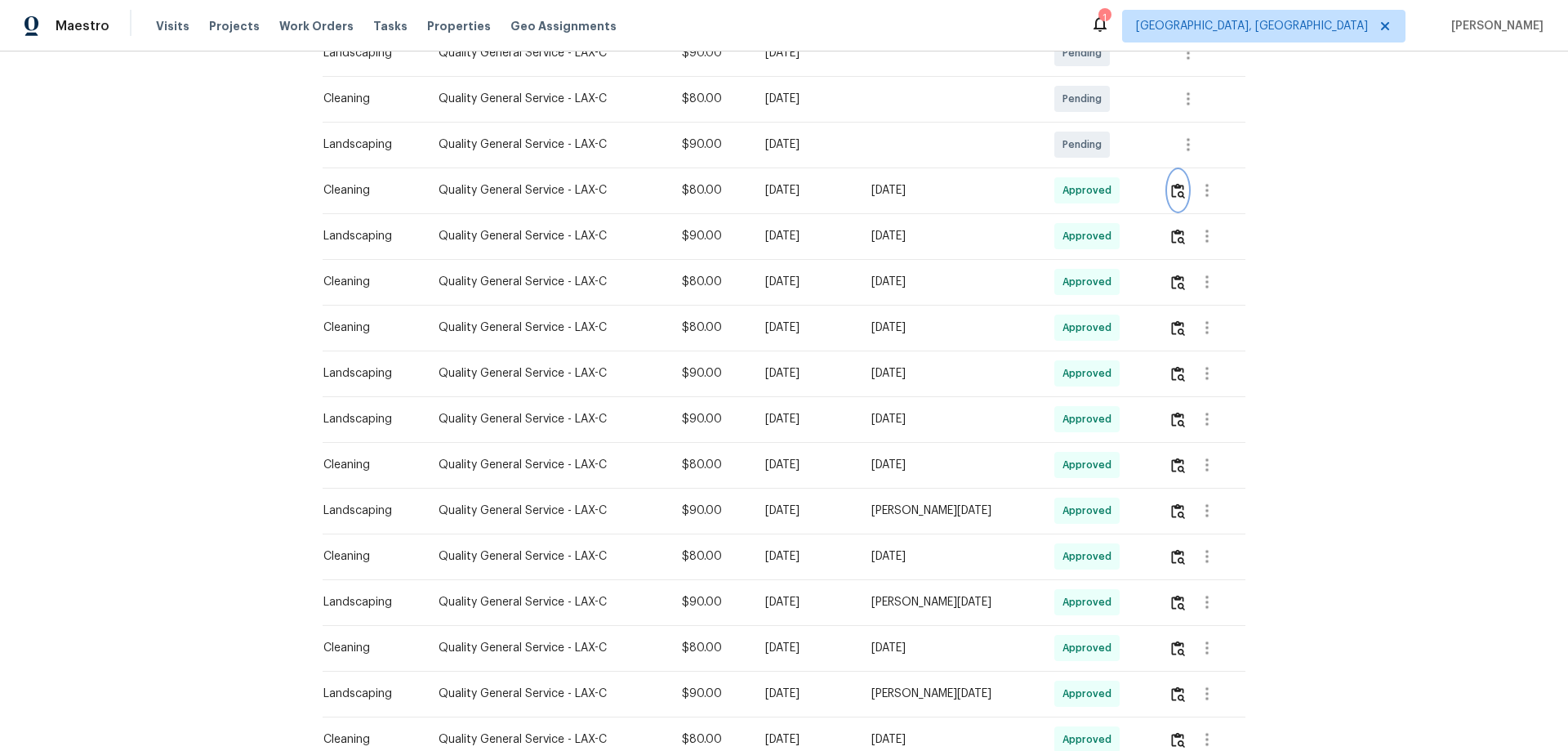
click at [1172, 197] on img "button" at bounding box center [1178, 190] width 14 height 15
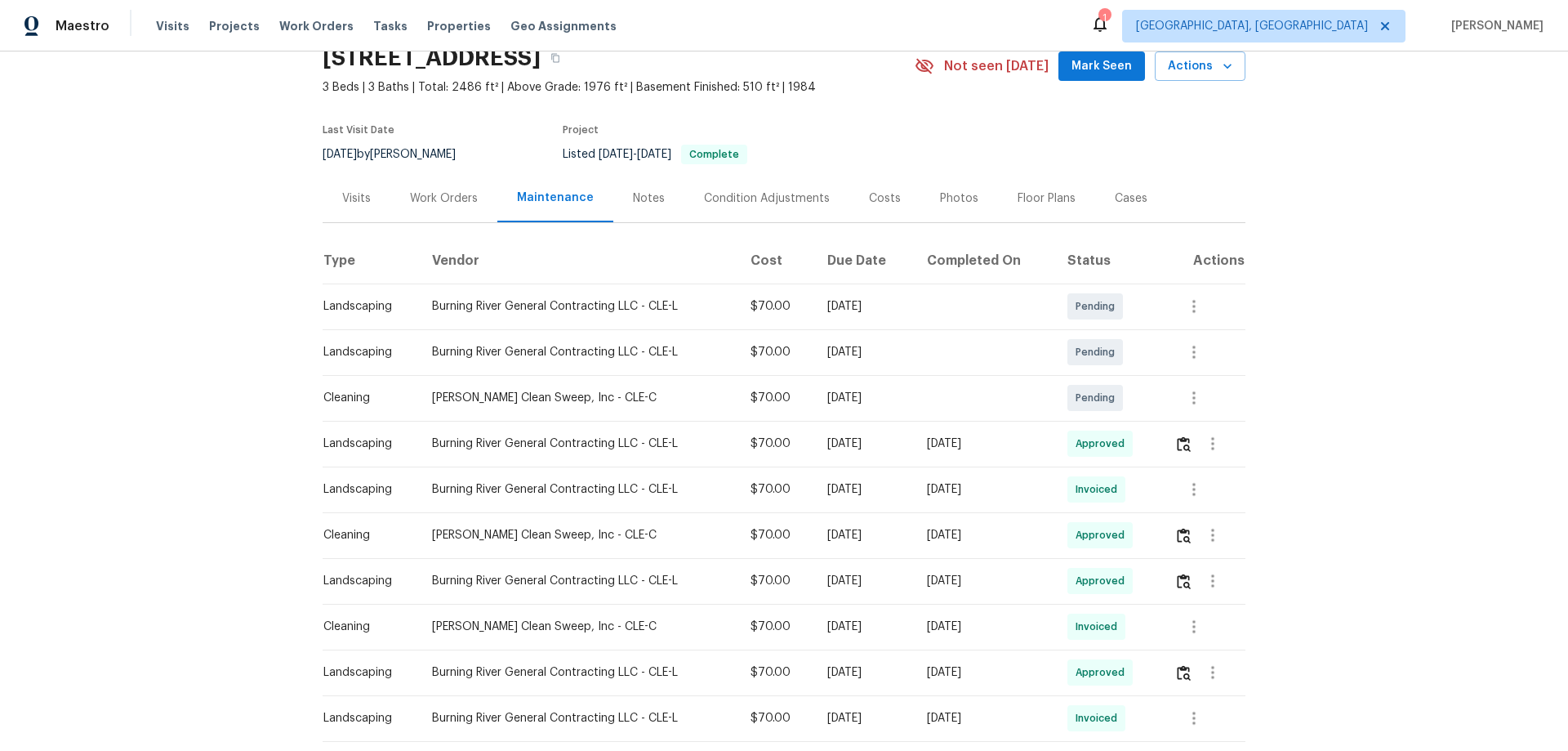
scroll to position [245, 0]
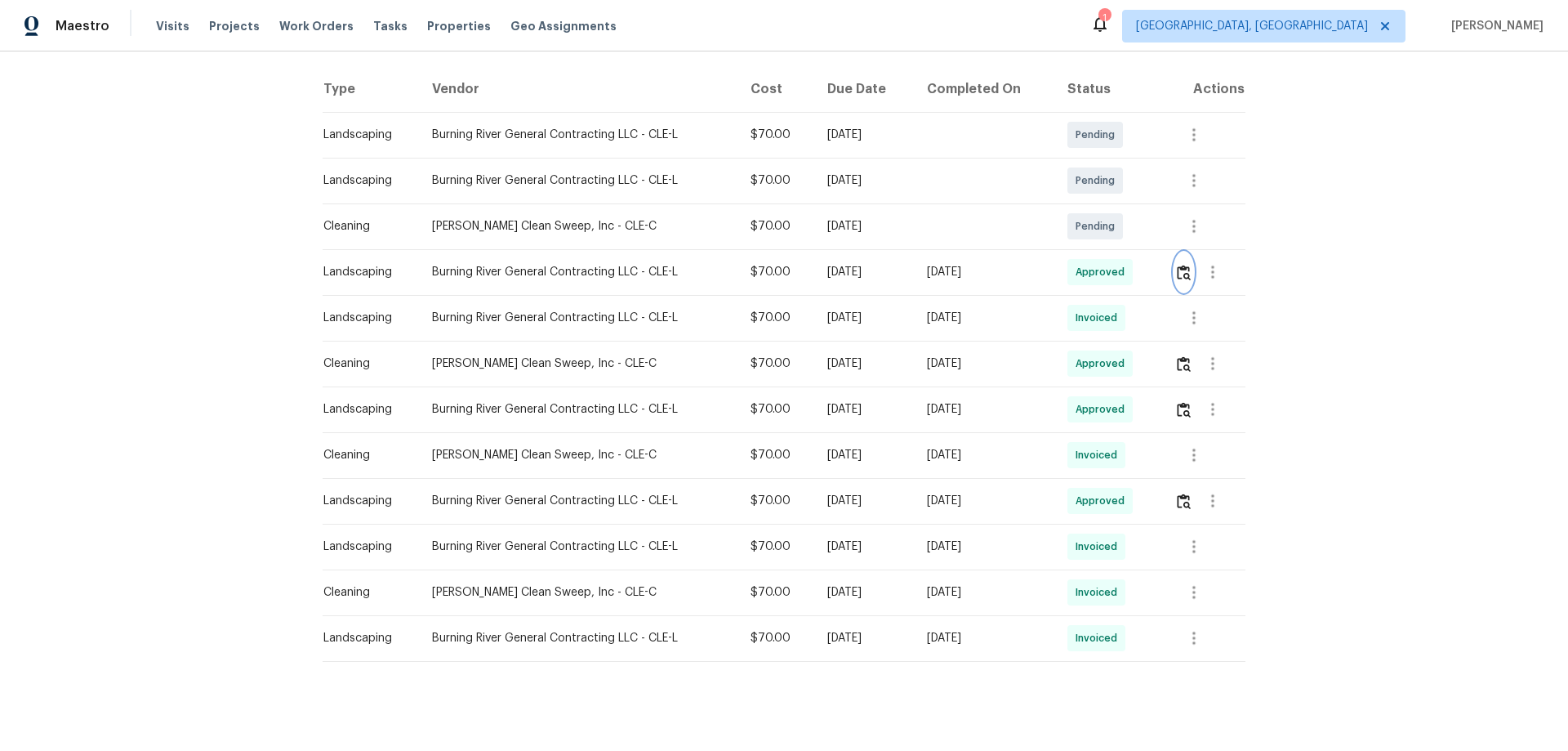
click at [1182, 279] on img "button" at bounding box center [1184, 273] width 14 height 15
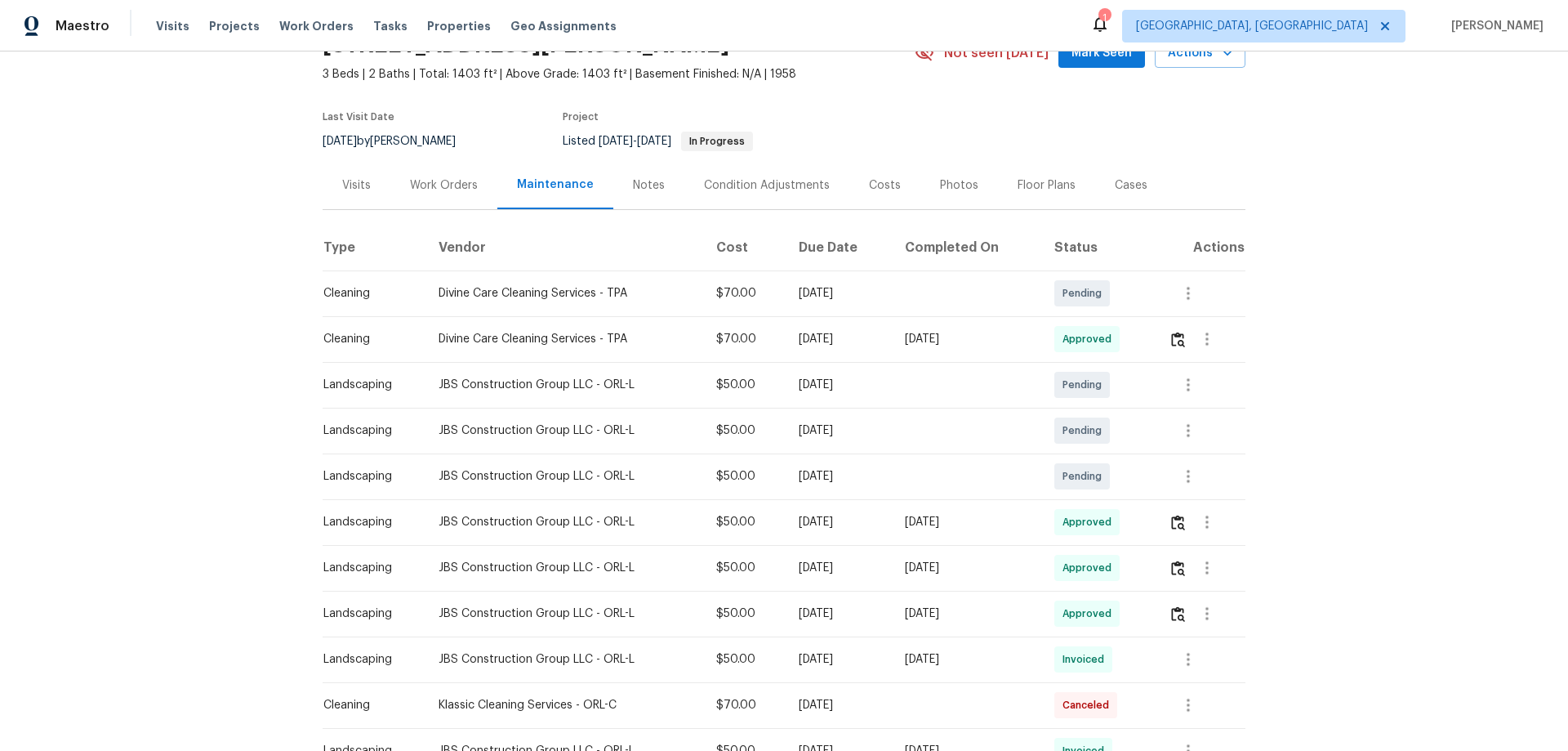
scroll to position [81, 0]
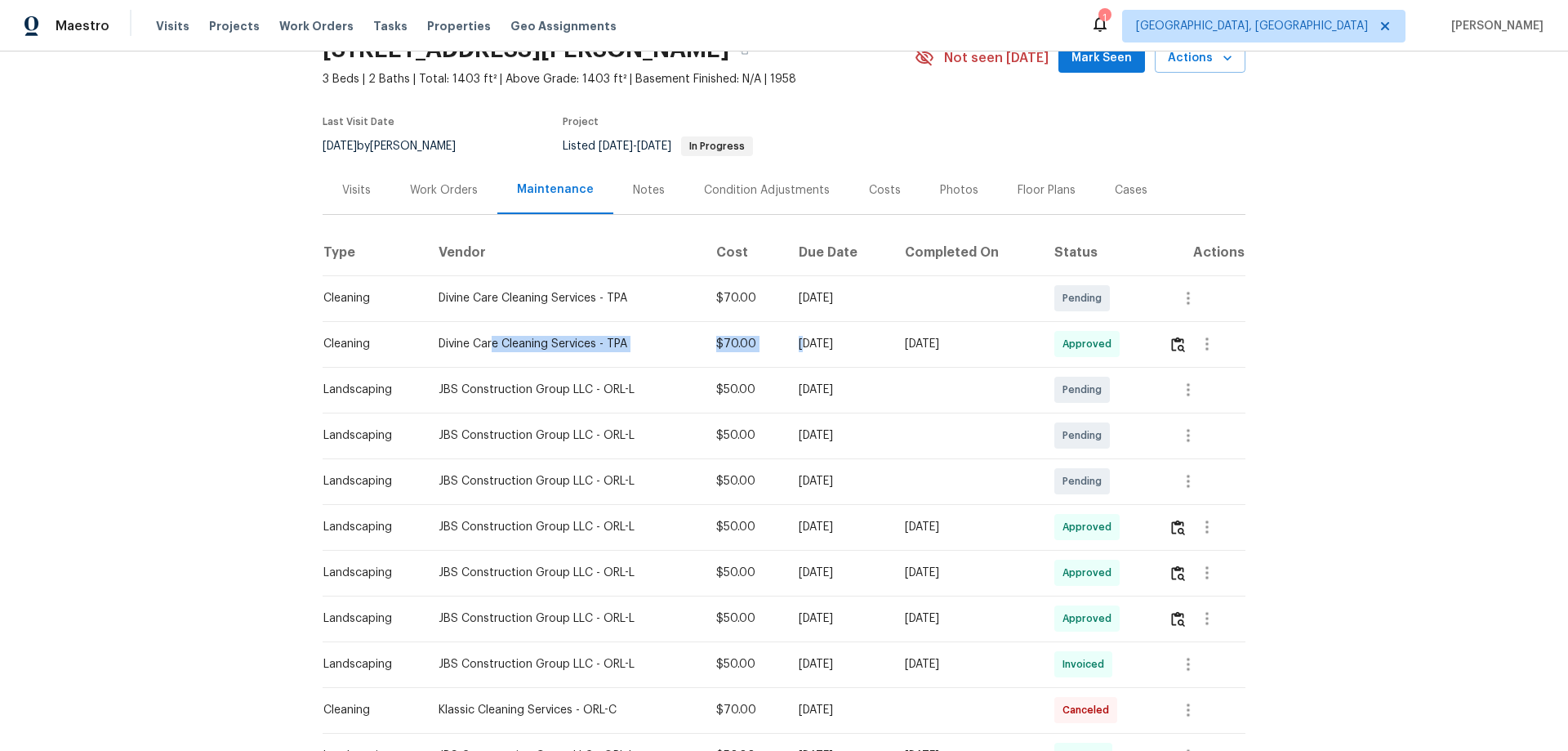
drag, startPoint x: 499, startPoint y: 342, endPoint x: 839, endPoint y: 350, distance: 340.1
click at [792, 342] on tr "Cleaning Divine Care Cleaning Services - TPA $70.00 Mon, Aug 18 2025 Wed, Aug 2…" at bounding box center [783, 344] width 923 height 46
click at [1187, 342] on button "button" at bounding box center [1207, 343] width 39 height 39
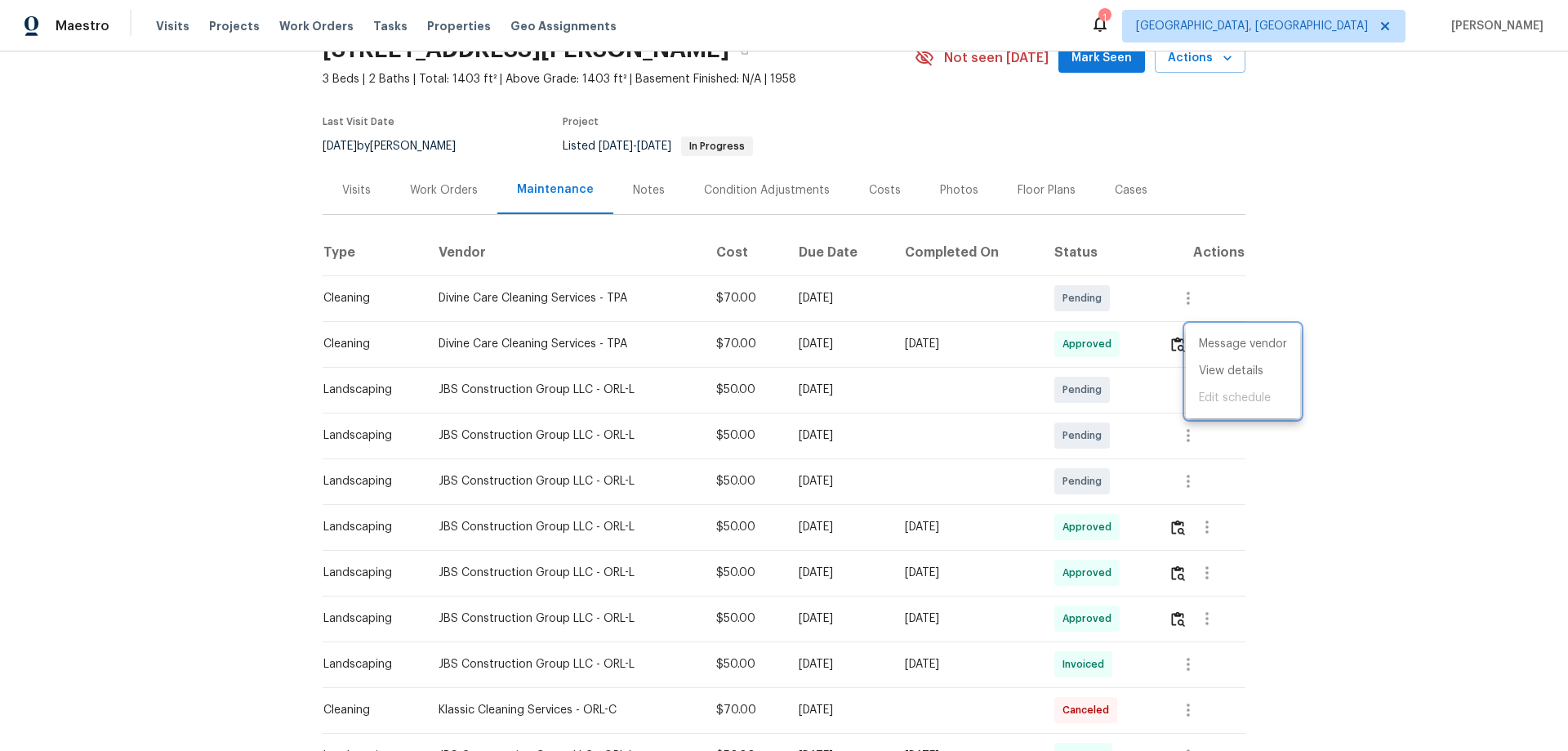
click at [1160, 347] on div at bounding box center [784, 375] width 1568 height 751
click at [1172, 343] on img "button" at bounding box center [1178, 344] width 14 height 15
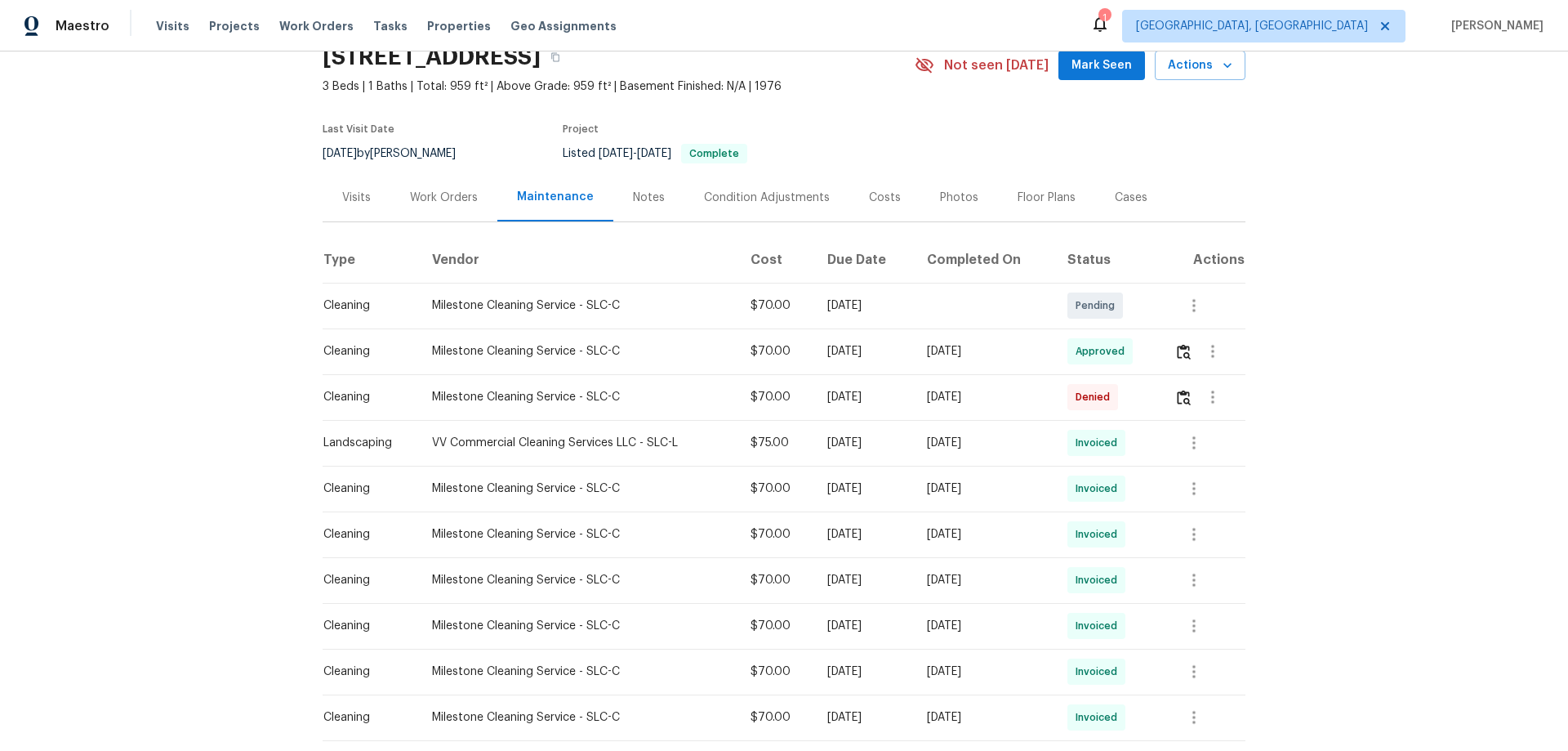
scroll to position [175, 0]
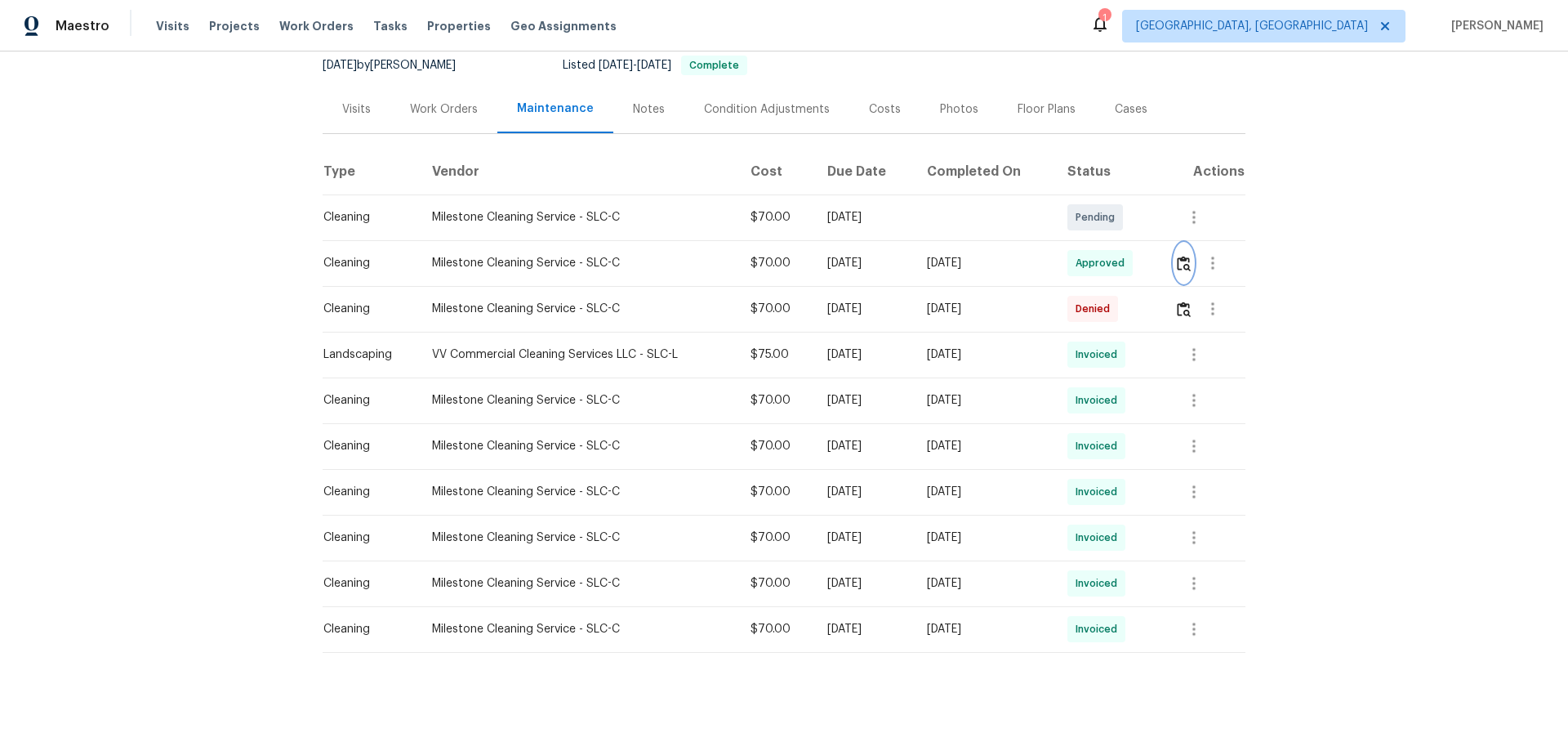
click at [1177, 255] on img "button" at bounding box center [1184, 263] width 14 height 15
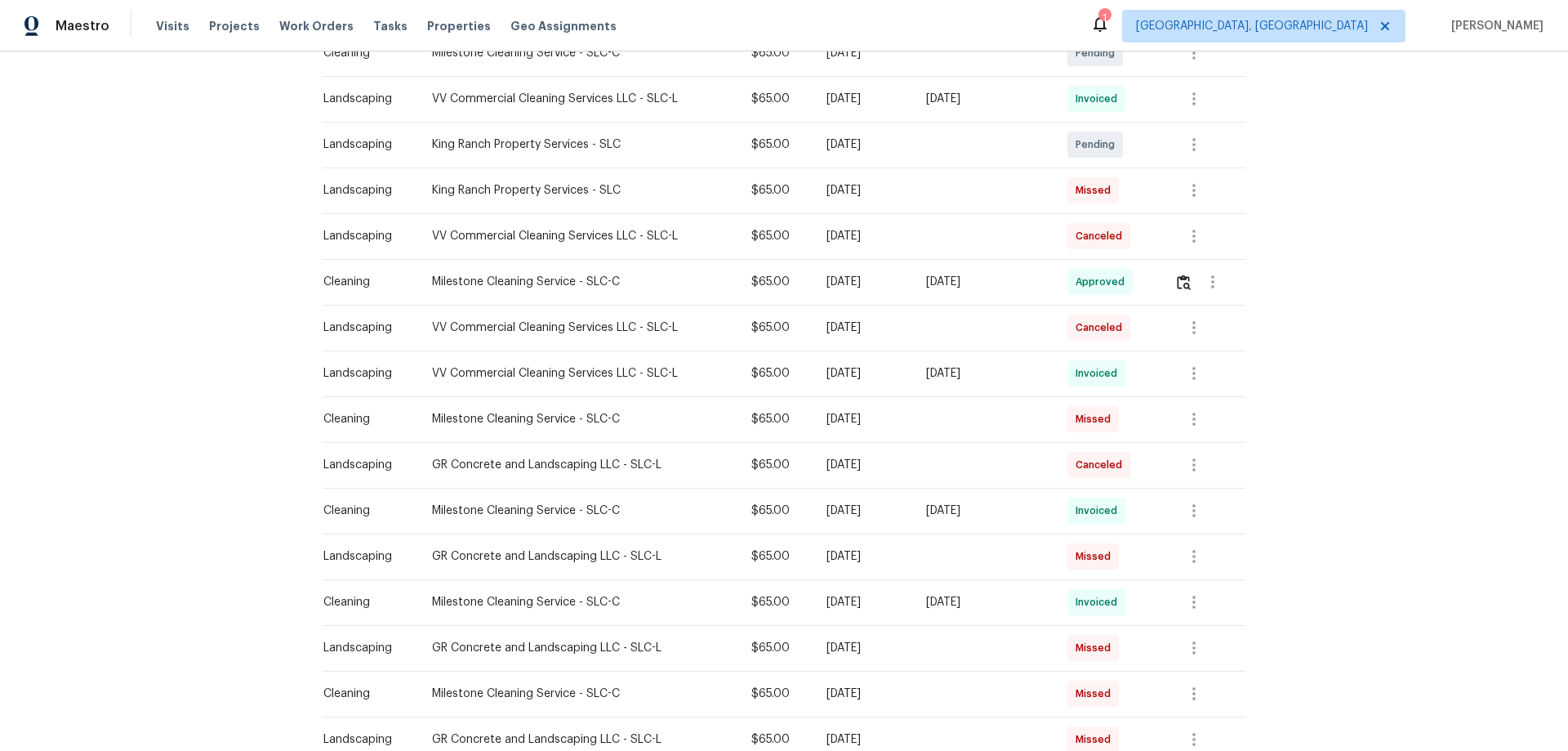
scroll to position [164, 0]
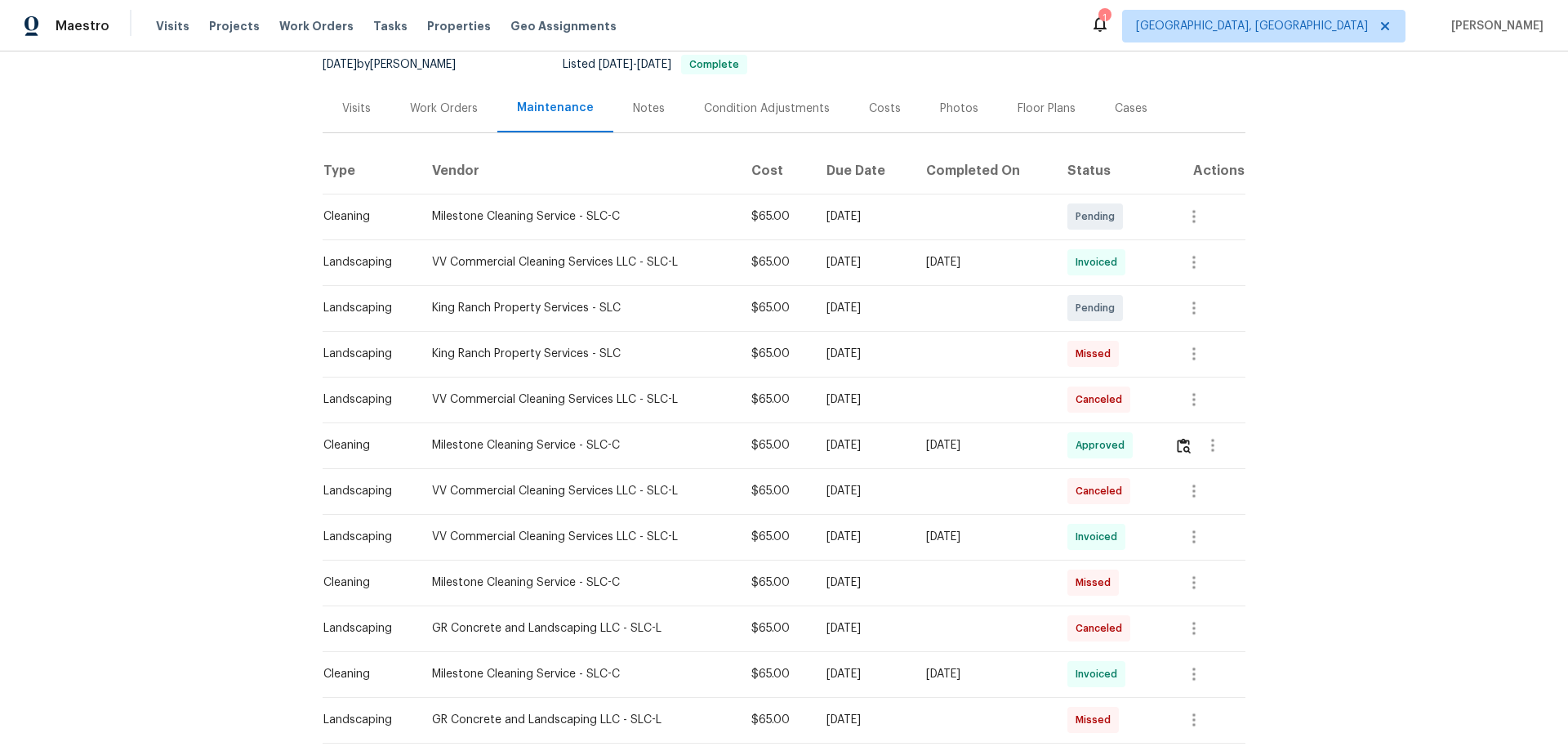
drag, startPoint x: 1056, startPoint y: 243, endPoint x: 757, endPoint y: 282, distance: 301.5
click at [763, 282] on tr "Landscaping VV Commercial Cleaning Services LLC - SLC-L $65.00 Mon, Aug 11 2025…" at bounding box center [783, 262] width 923 height 46
drag, startPoint x: 1012, startPoint y: 447, endPoint x: 762, endPoint y: 449, distance: 250.0
click at [765, 450] on tr "Cleaning Milestone Cleaning Service - SLC-C $65.00 Mon, Aug 18 2025 Wed, Aug 20…" at bounding box center [783, 445] width 923 height 46
click at [1177, 439] on img "button" at bounding box center [1184, 446] width 14 height 15
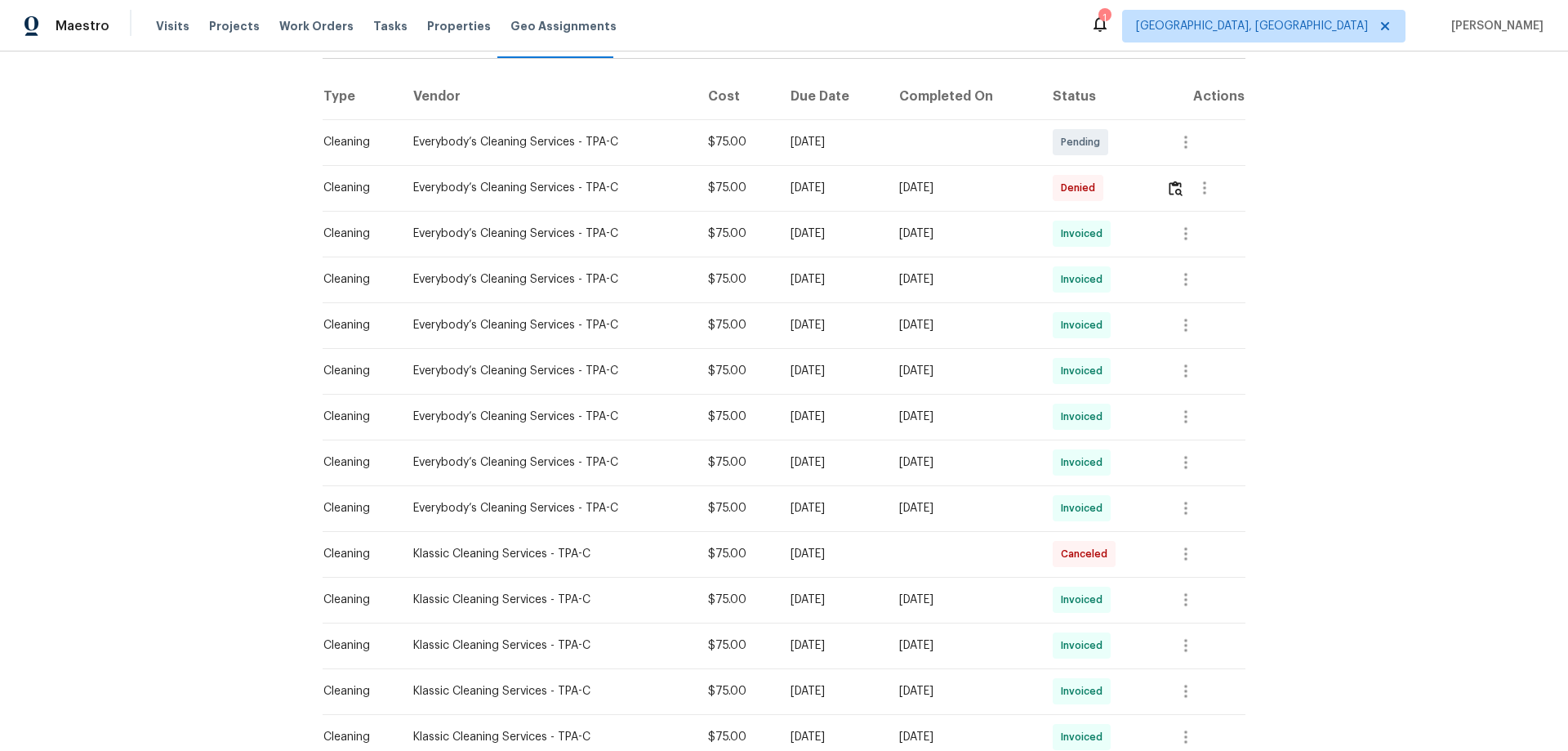
scroll to position [245, 0]
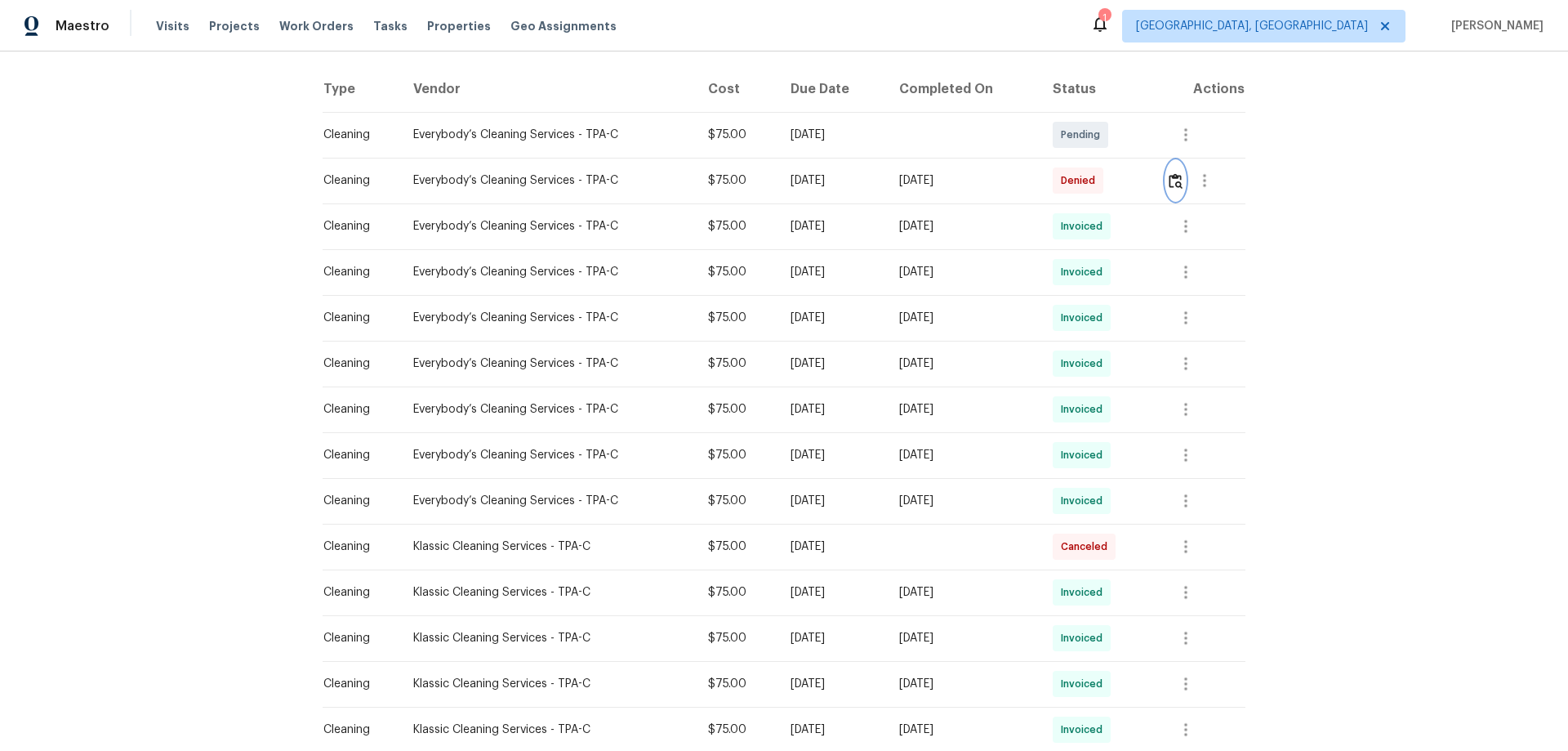
click at [1179, 179] on img "button" at bounding box center [1175, 181] width 14 height 15
